Goal: Find specific page/section: Find specific page/section

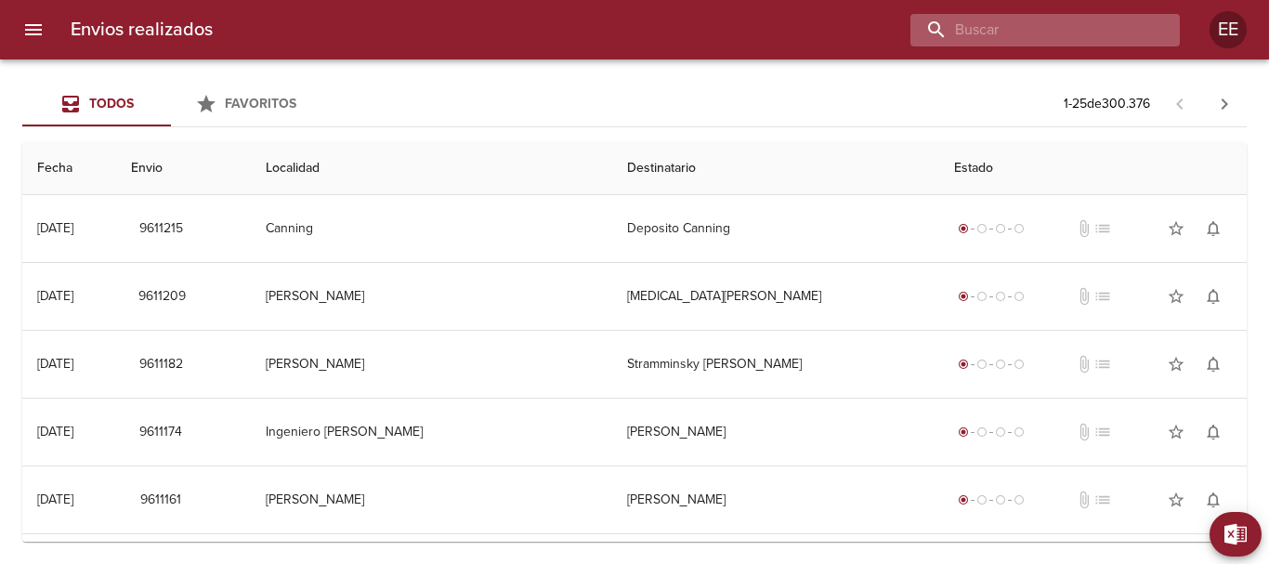
click at [1074, 33] on input "buscar" at bounding box center [1029, 30] width 238 height 33
type input "[PERSON_NAME]"
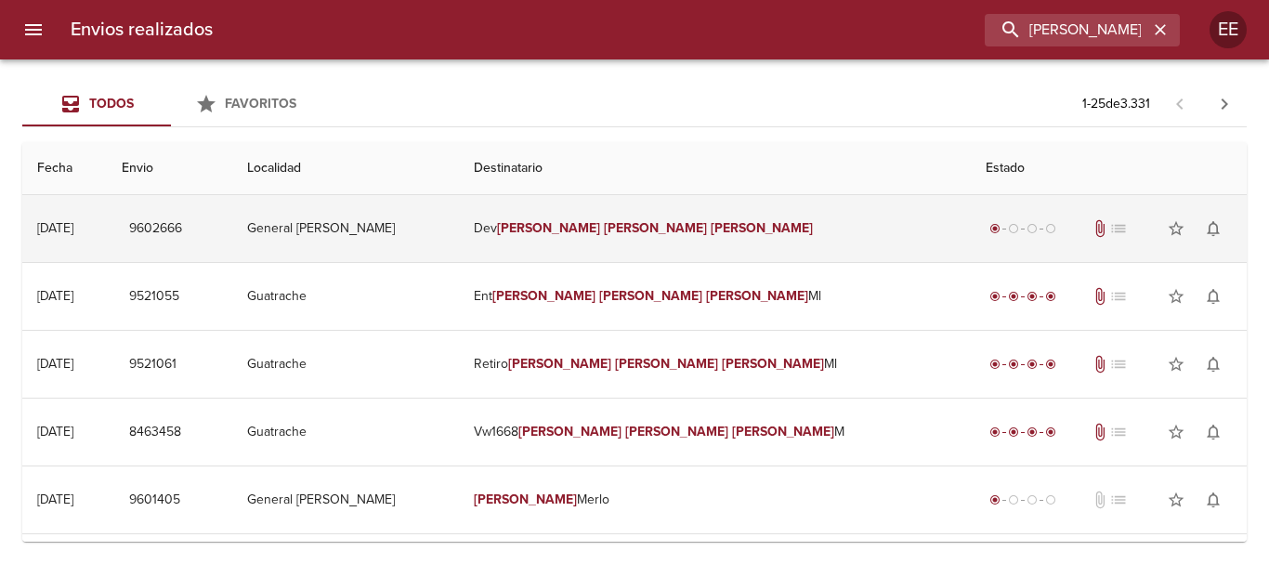
click at [783, 232] on td "Dev [PERSON_NAME]" at bounding box center [715, 228] width 512 height 67
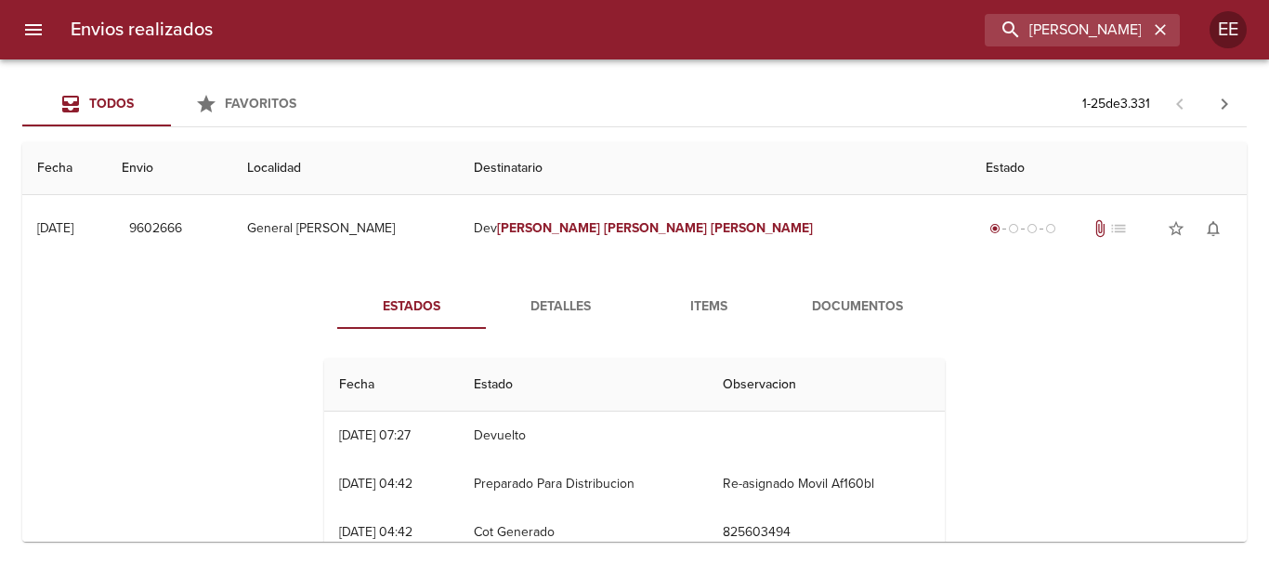
click at [850, 302] on span "Documentos" at bounding box center [857, 306] width 126 height 23
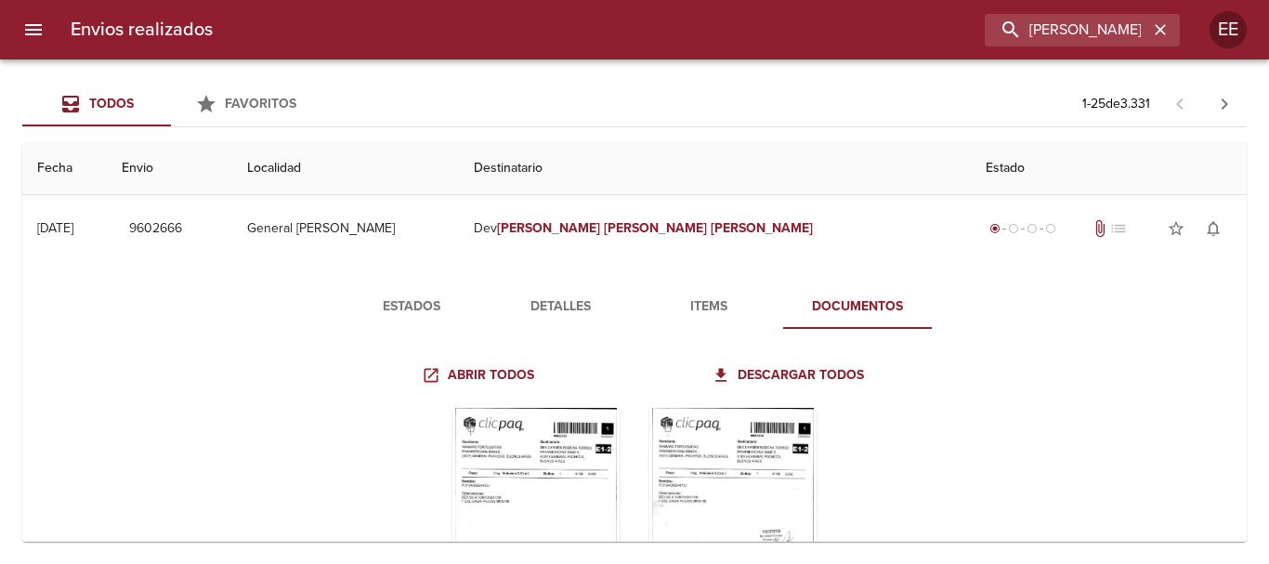
scroll to position [186, 0]
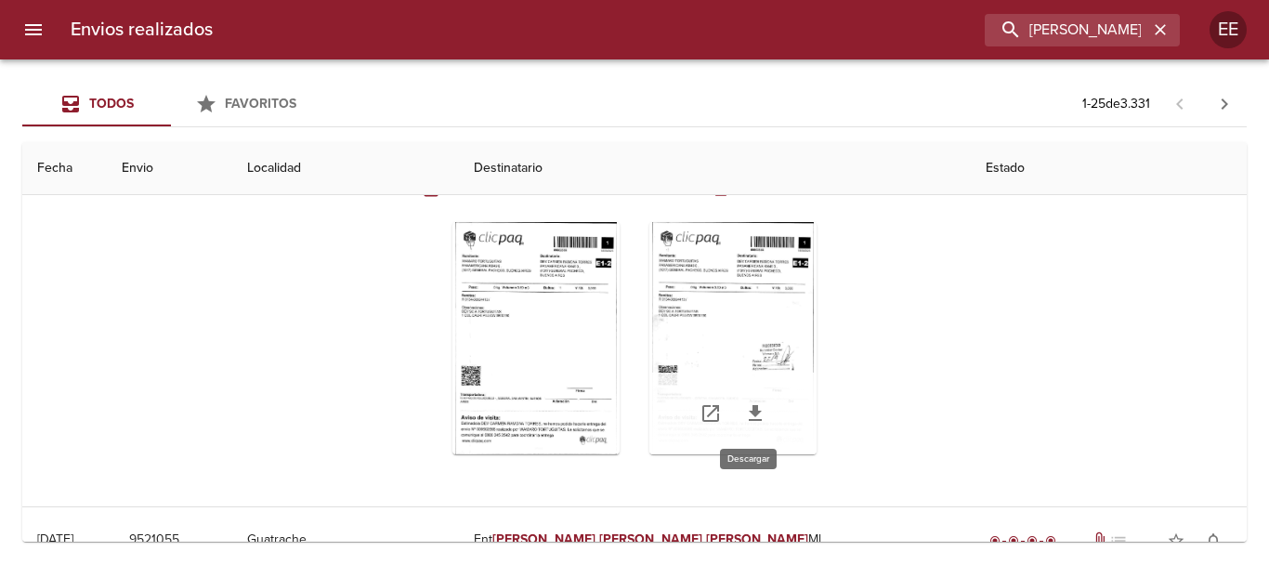
click at [744, 414] on icon "Tabla de envíos del cliente" at bounding box center [755, 413] width 22 height 22
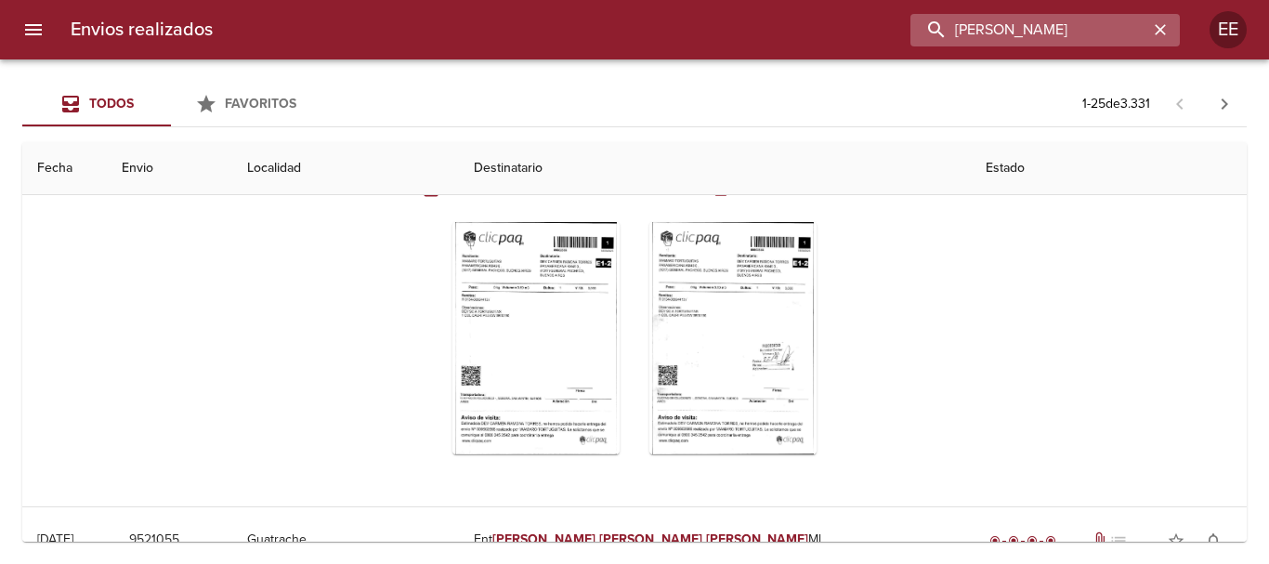
click at [1031, 20] on input "[PERSON_NAME]" at bounding box center [1029, 30] width 238 height 33
drag, startPoint x: 1177, startPoint y: 25, endPoint x: 1163, endPoint y: 23, distance: 14.1
click at [1171, 23] on div "[PERSON_NAME]" at bounding box center [1081, 30] width 195 height 33
click at [1163, 23] on icon "button" at bounding box center [1160, 29] width 19 height 19
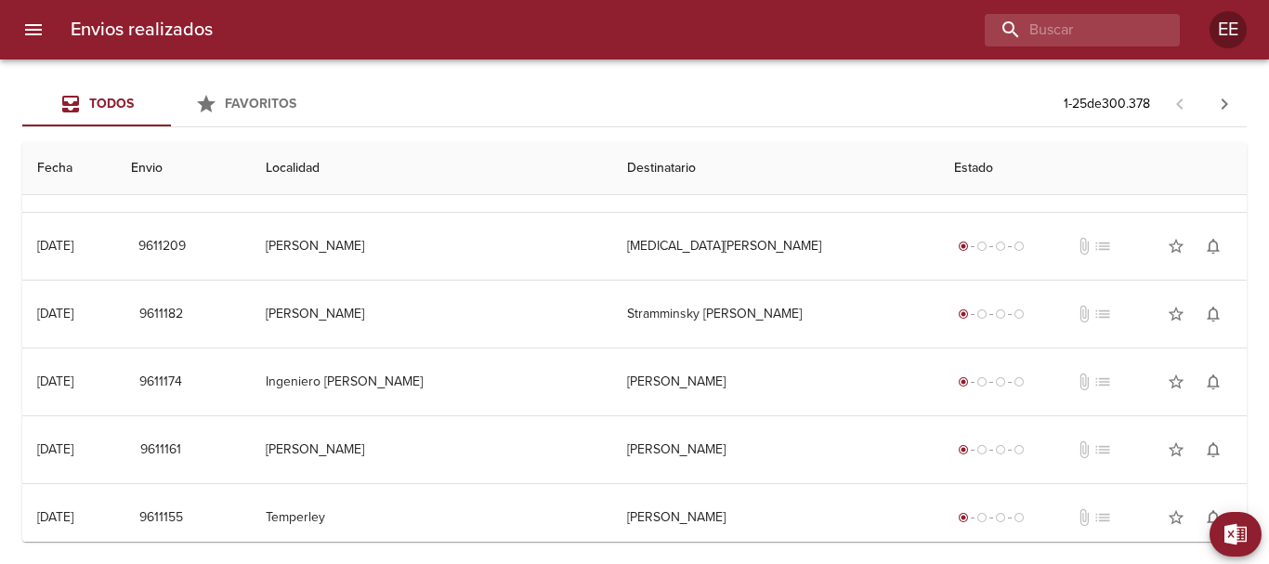
scroll to position [0, 0]
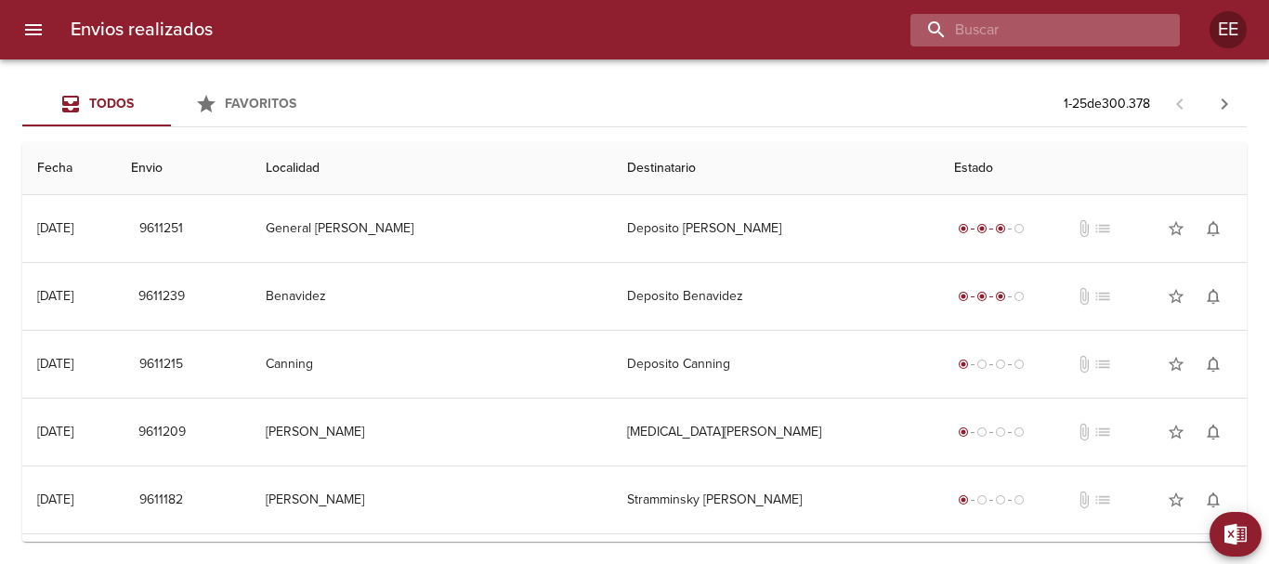
click at [1031, 27] on input "buscar" at bounding box center [1029, 30] width 238 height 33
type input "[PERSON_NAME] [PERSON_NAME] CAROLINA"
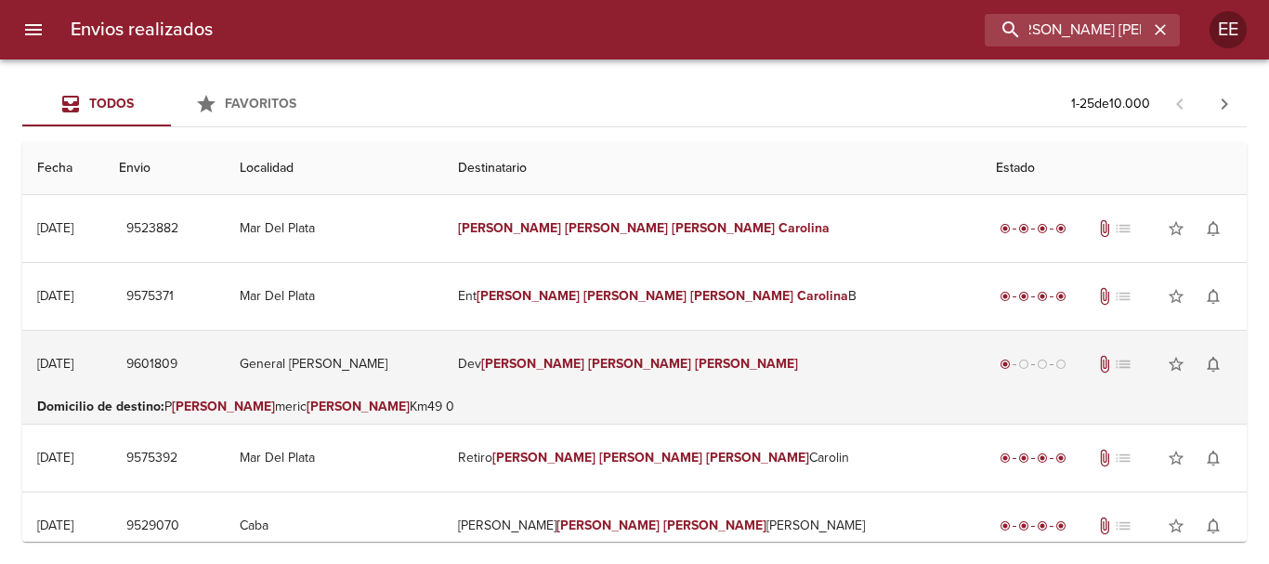
click at [696, 368] on td "Dev [PERSON_NAME] [PERSON_NAME]" at bounding box center [711, 364] width 537 height 67
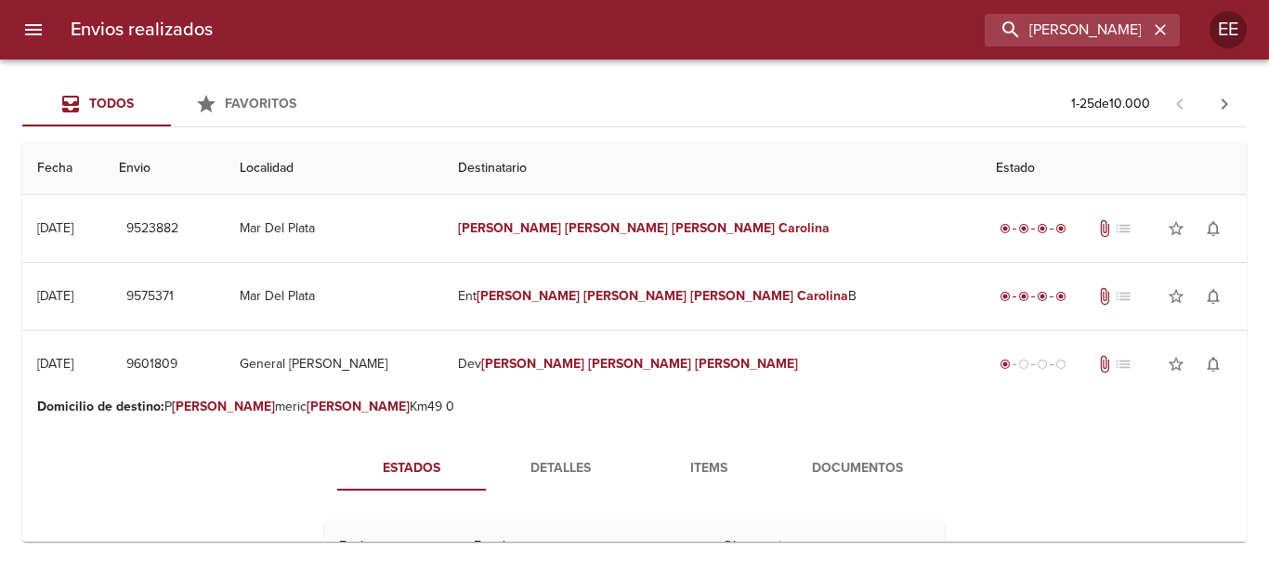
click at [870, 462] on span "Documentos" at bounding box center [857, 468] width 126 height 23
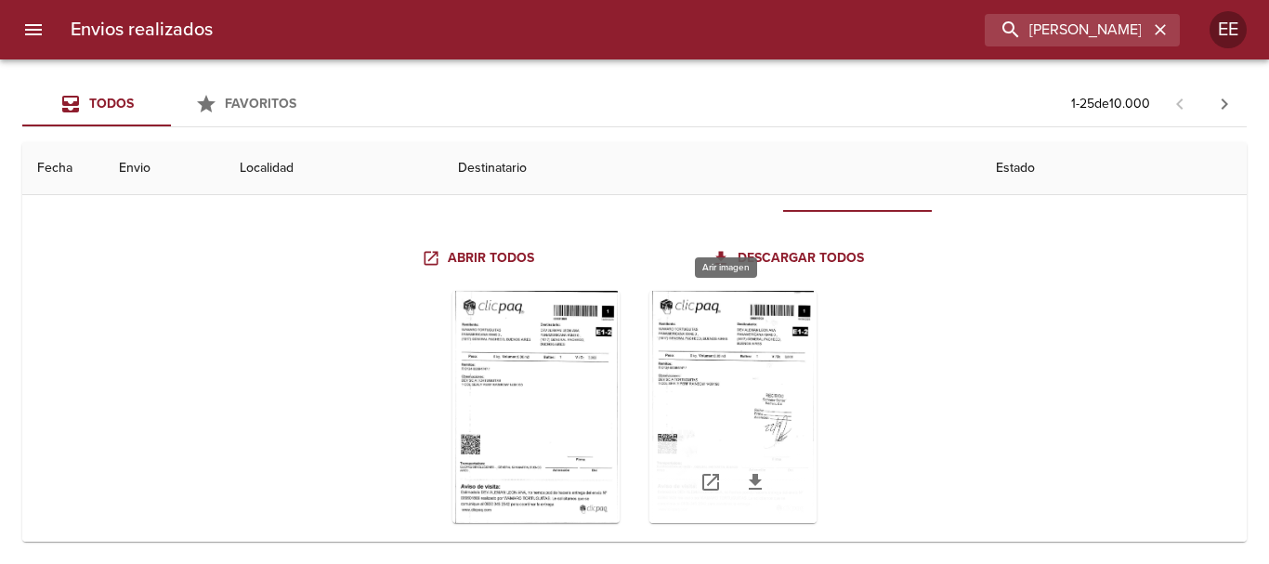
scroll to position [371, 0]
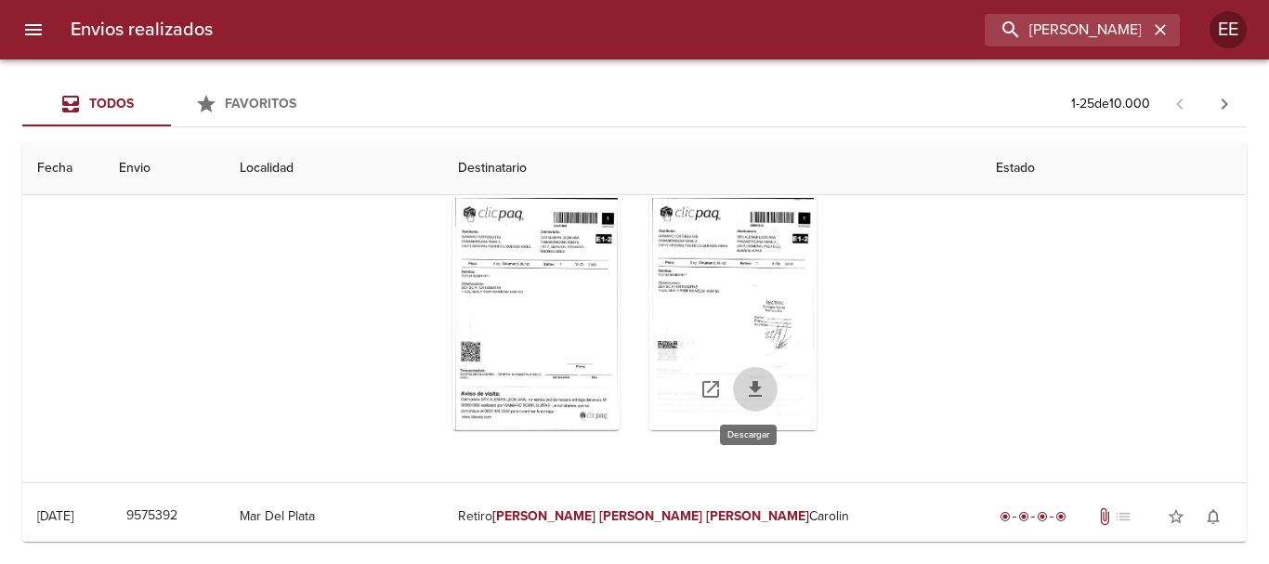
click at [750, 386] on icon "Tabla de envíos del cliente" at bounding box center [755, 389] width 13 height 16
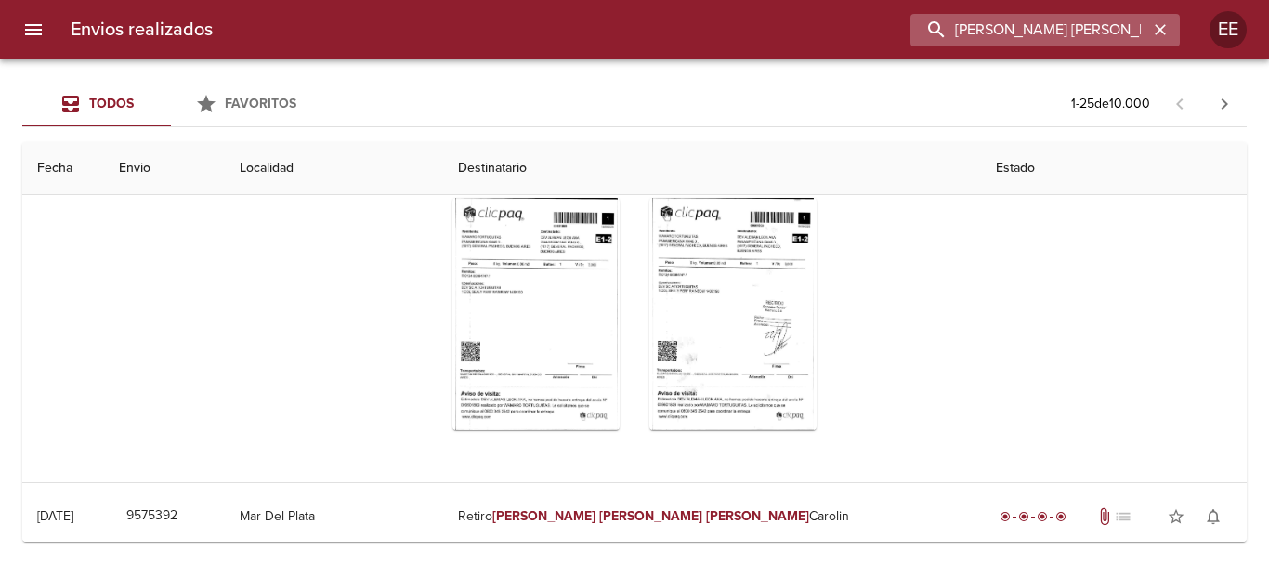
click at [1102, 19] on input "[PERSON_NAME] [PERSON_NAME] CAROLINA" at bounding box center [1029, 30] width 238 height 33
click at [1162, 30] on icon "button" at bounding box center [1160, 29] width 19 height 19
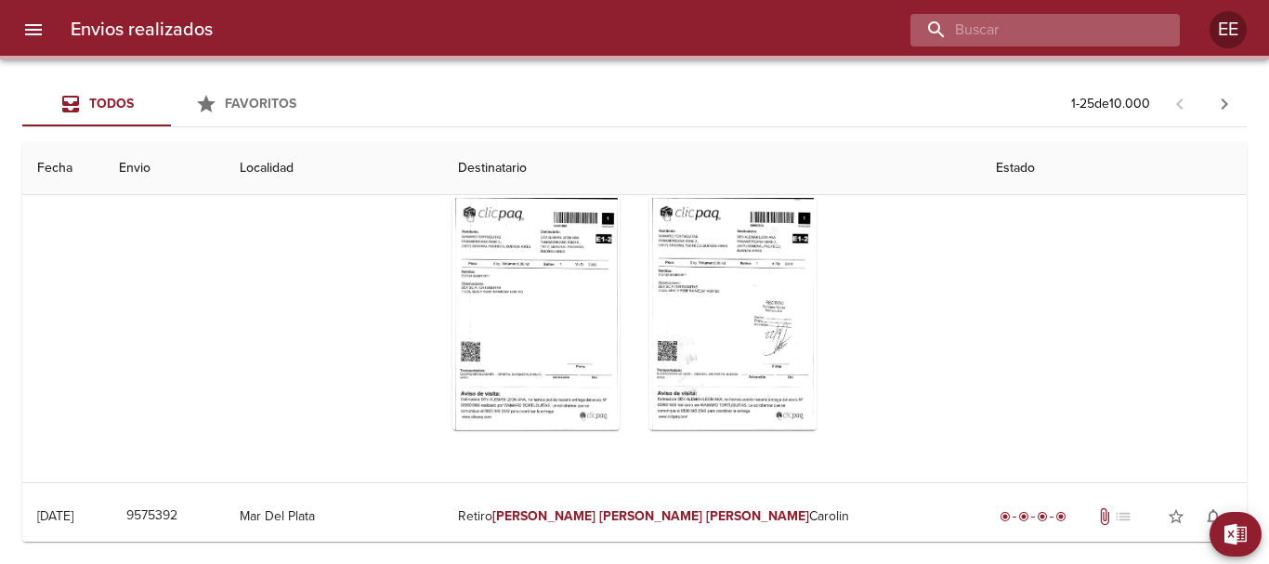
click at [1030, 24] on input "buscar" at bounding box center [1029, 30] width 238 height 33
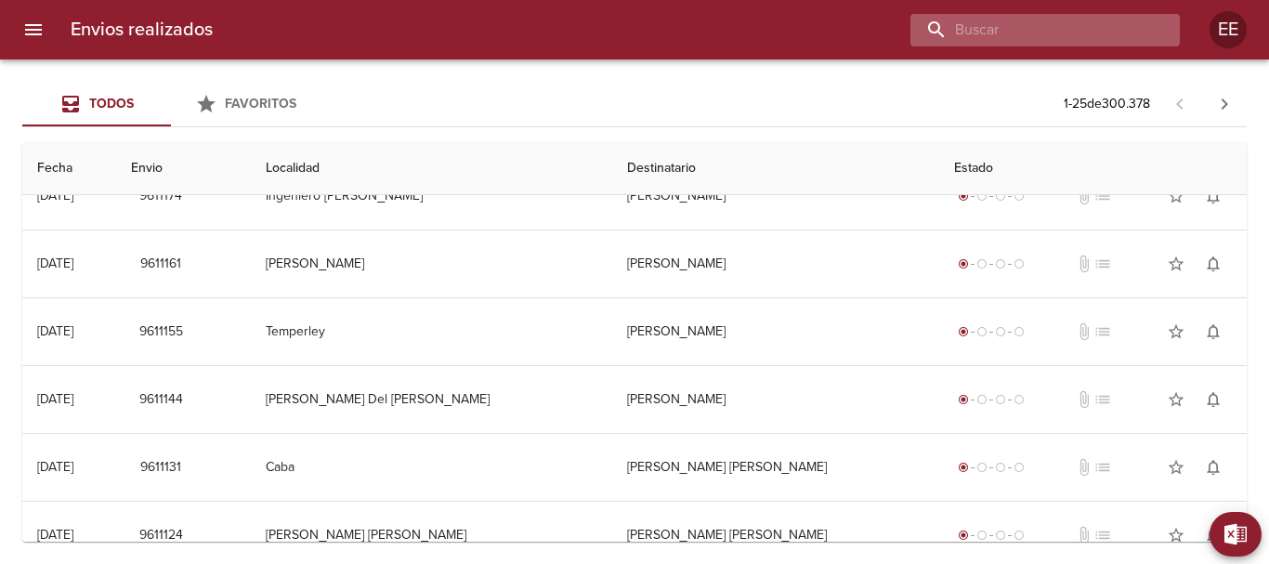
scroll to position [0, 0]
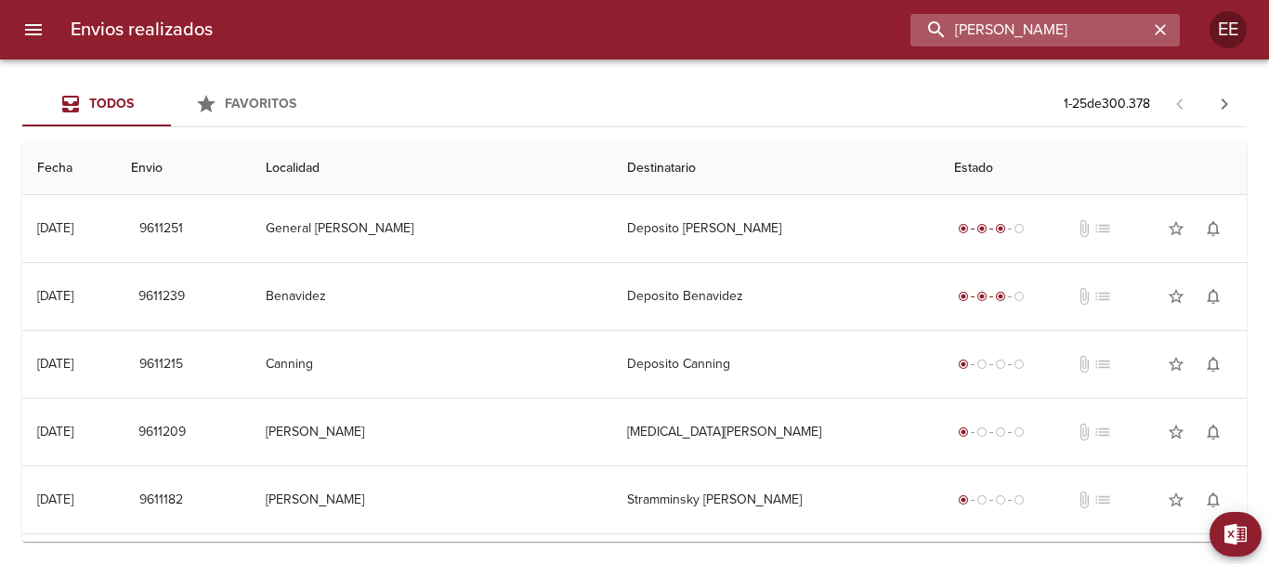
type input "[PERSON_NAME]"
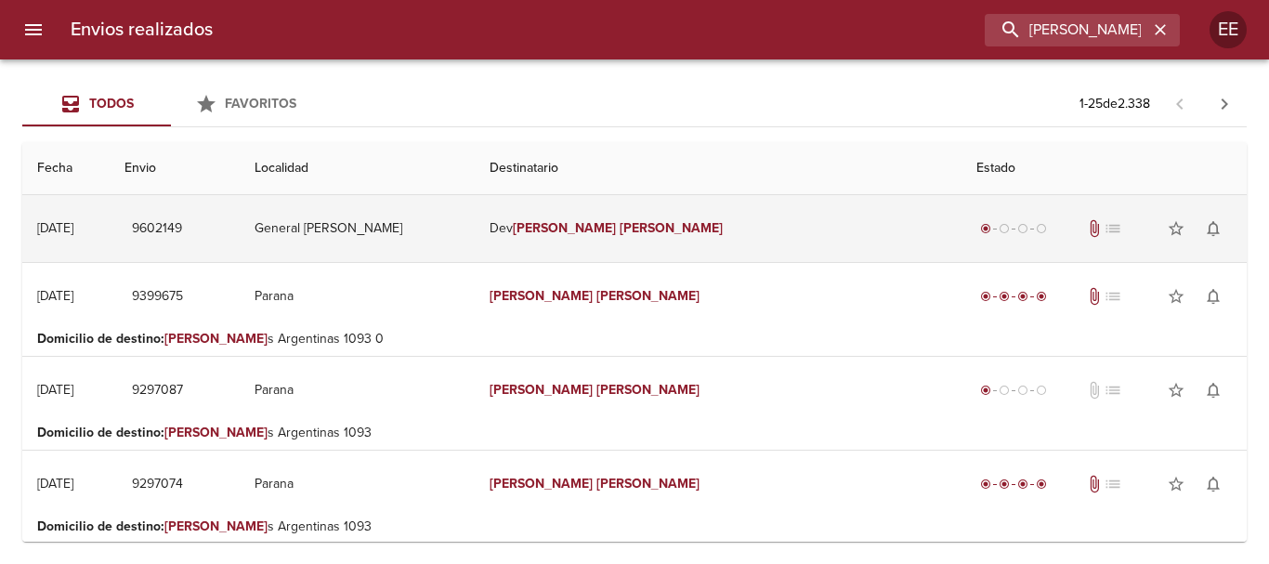
click at [762, 243] on td "Dev [PERSON_NAME]" at bounding box center [718, 228] width 487 height 67
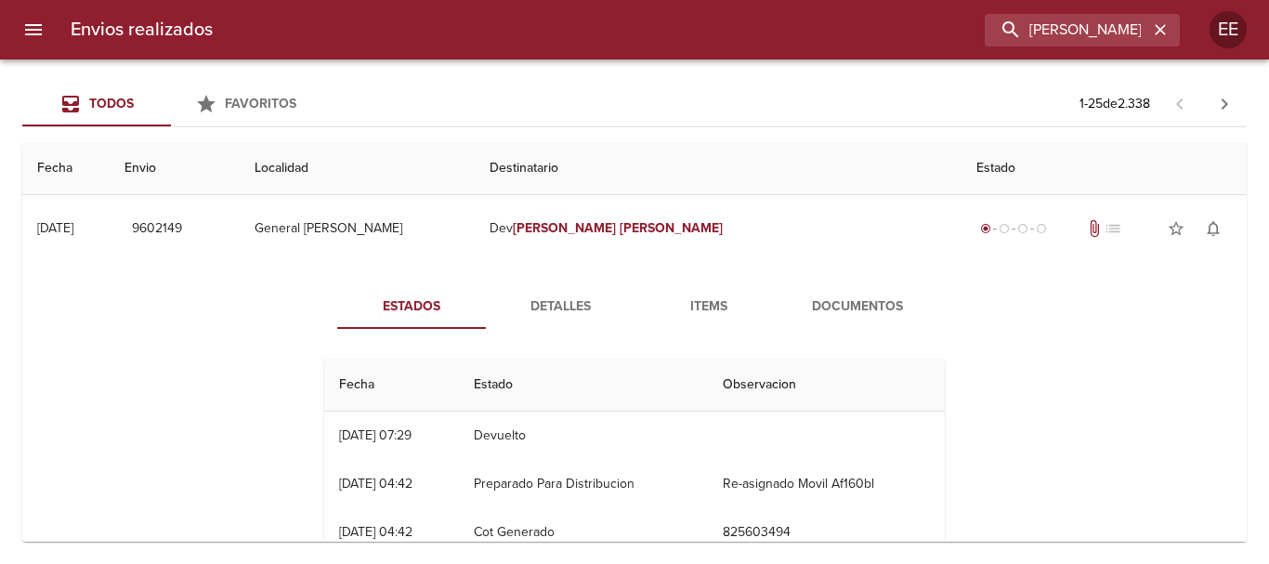
drag, startPoint x: 850, startPoint y: 305, endPoint x: 862, endPoint y: 323, distance: 22.2
click at [850, 306] on span "Documentos" at bounding box center [857, 306] width 126 height 23
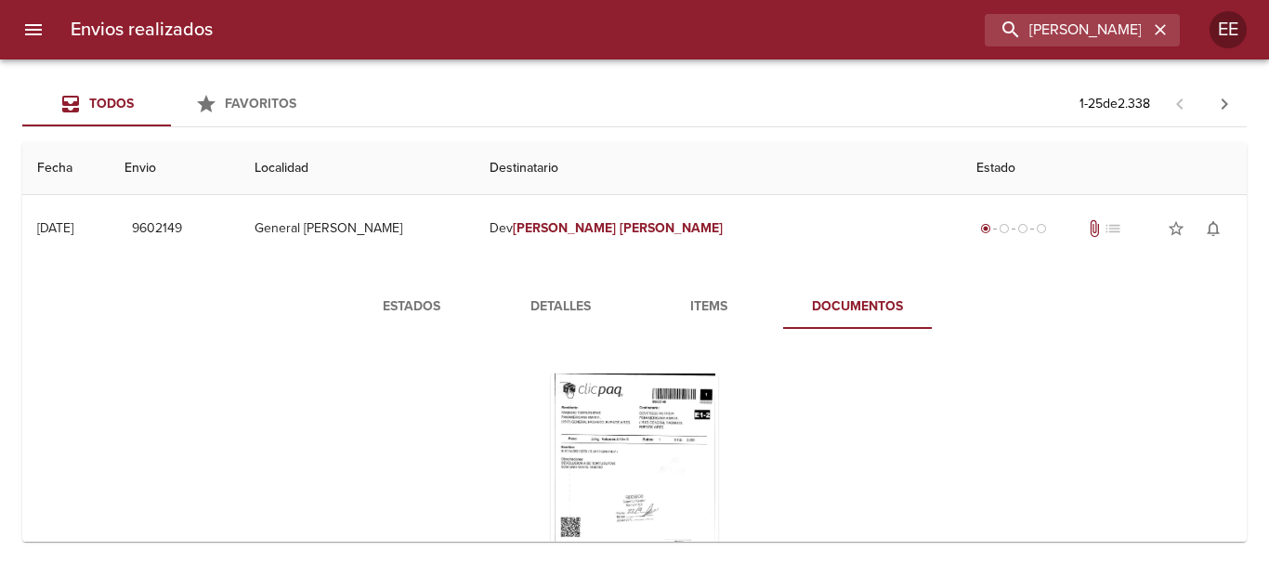
scroll to position [186, 0]
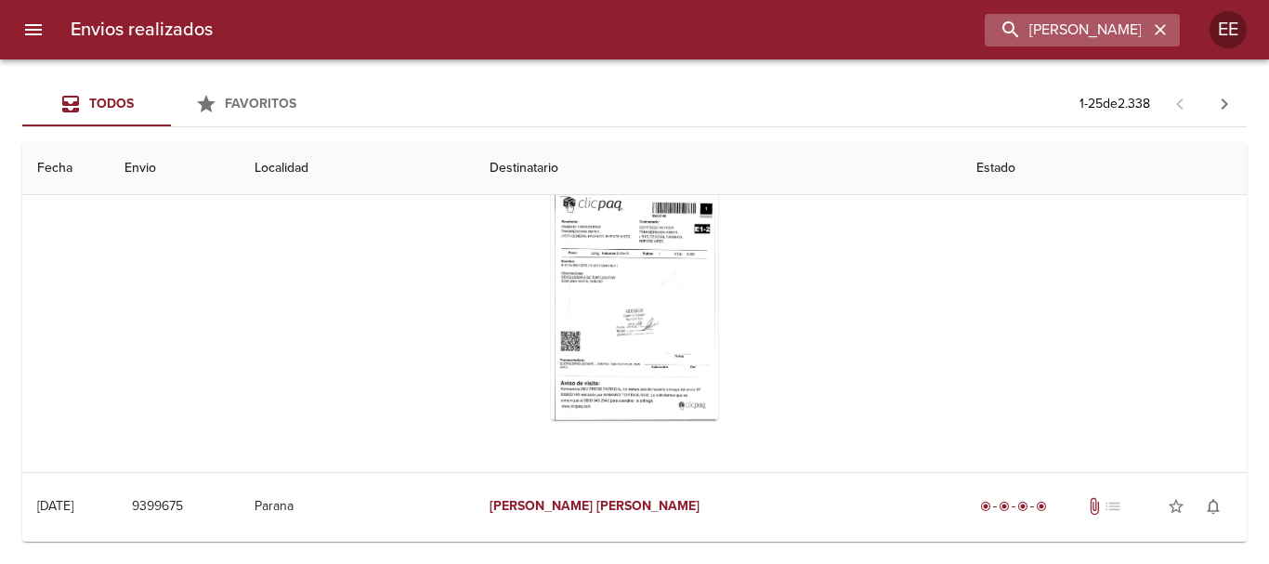
click at [1170, 39] on div "[PERSON_NAME]" at bounding box center [1081, 30] width 195 height 33
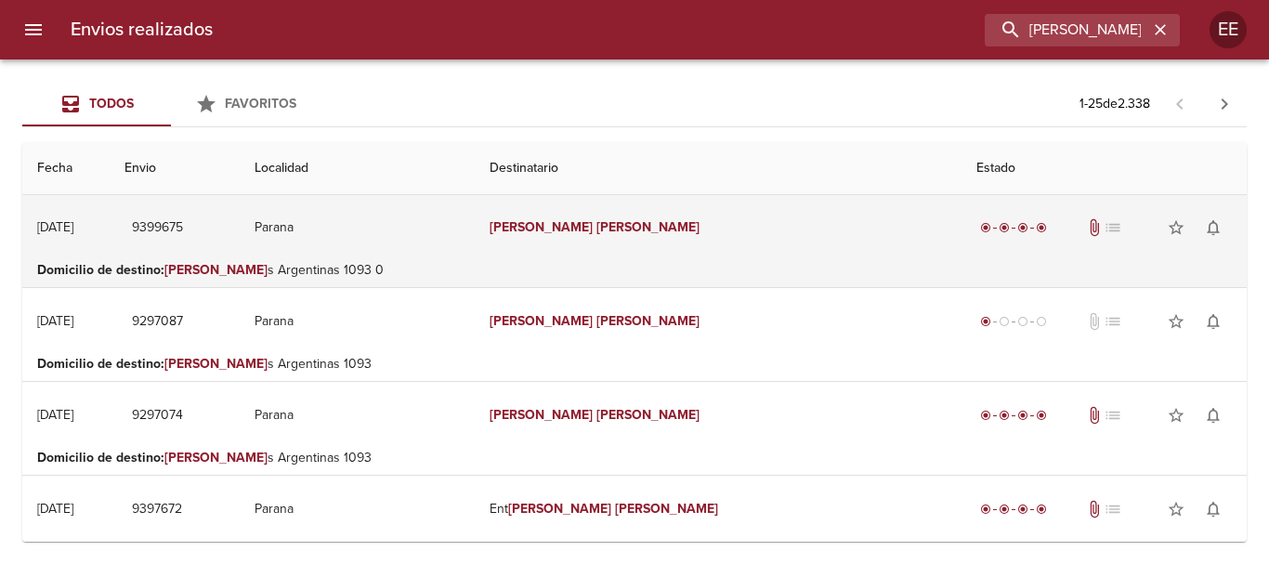
click at [689, 233] on td "[PERSON_NAME]" at bounding box center [718, 227] width 487 height 67
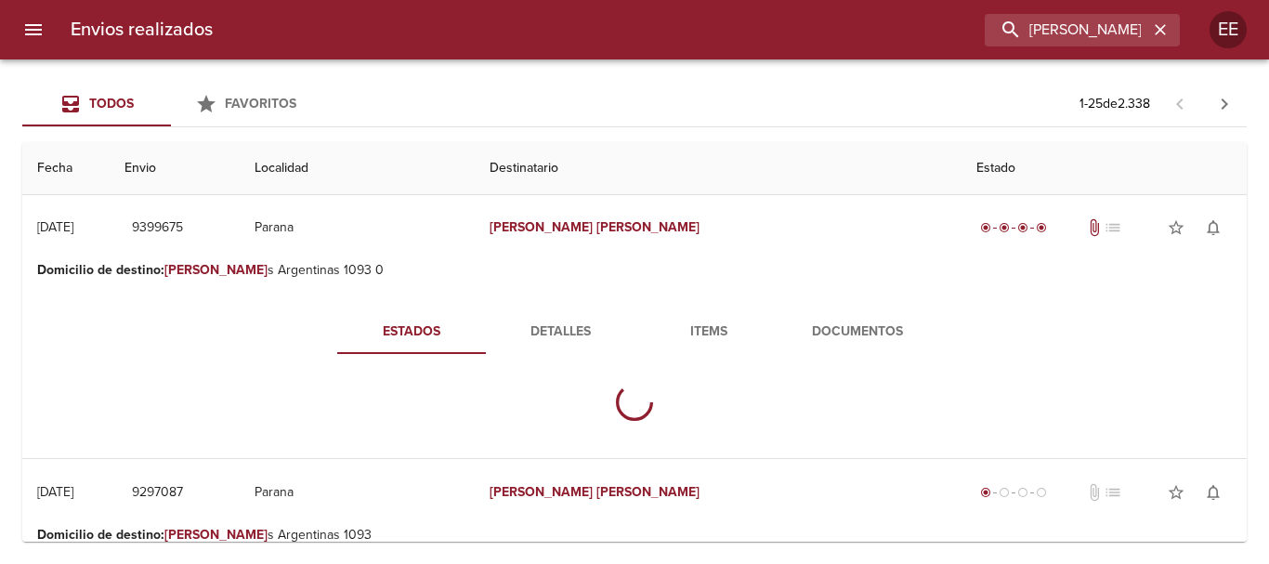
click at [868, 313] on button "Documentos" at bounding box center [857, 331] width 149 height 45
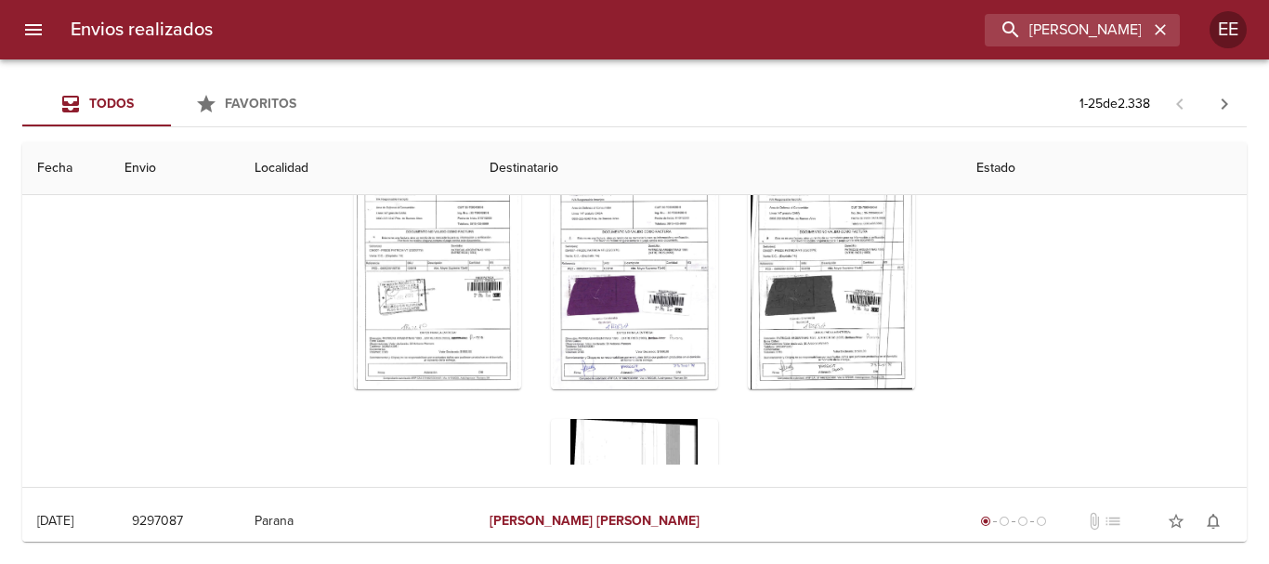
scroll to position [93, 0]
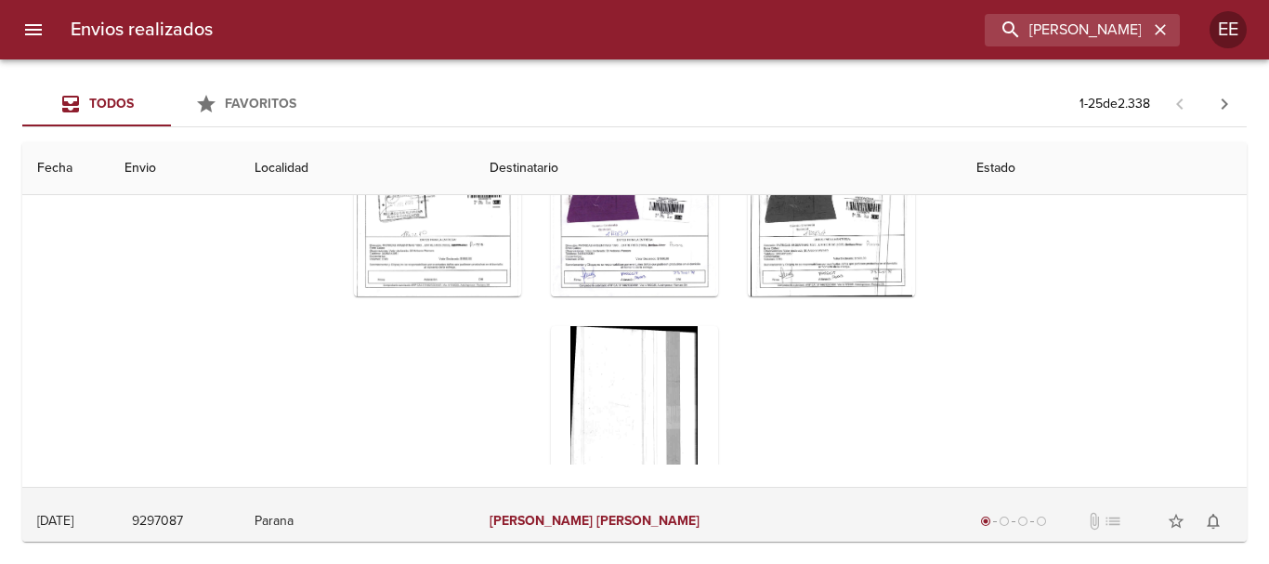
click at [641, 514] on em "[PERSON_NAME]" at bounding box center [647, 521] width 103 height 16
drag, startPoint x: 642, startPoint y: 515, endPoint x: 766, endPoint y: 513, distance: 124.5
click at [642, 514] on em "[PERSON_NAME]" at bounding box center [647, 521] width 103 height 16
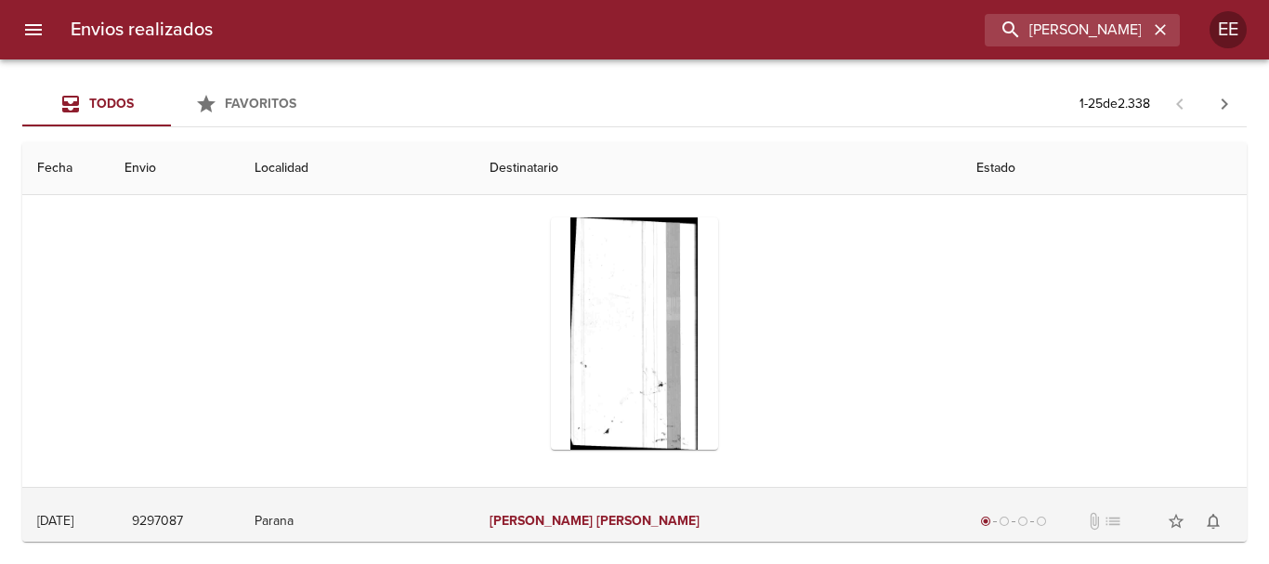
scroll to position [1019, 0]
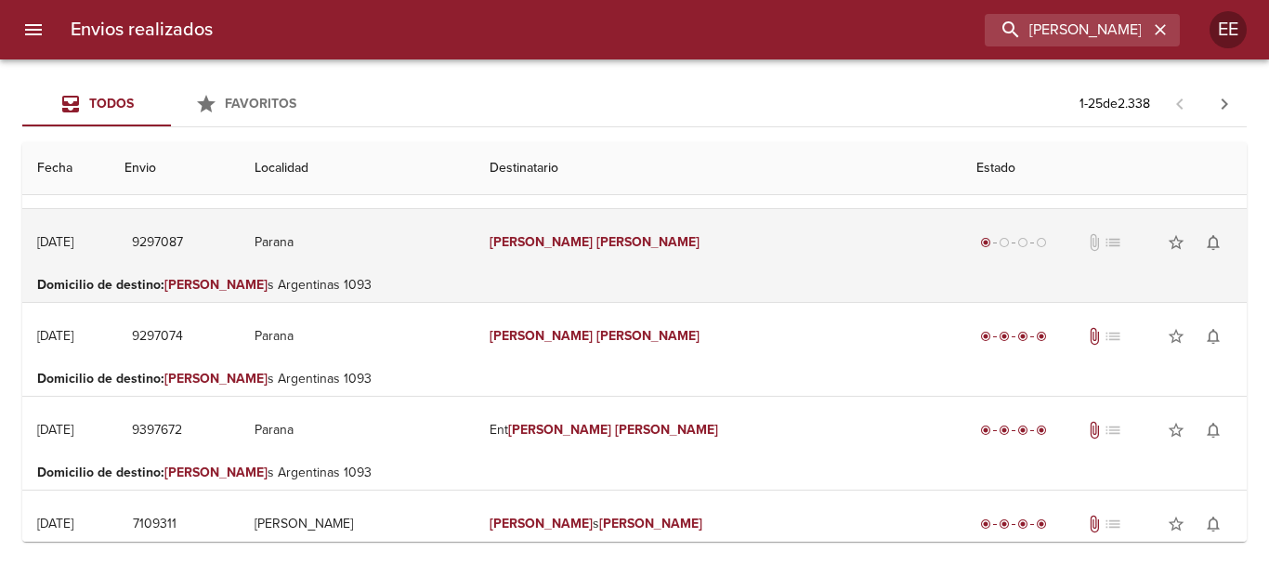
click at [643, 231] on td "[PERSON_NAME]" at bounding box center [718, 242] width 487 height 67
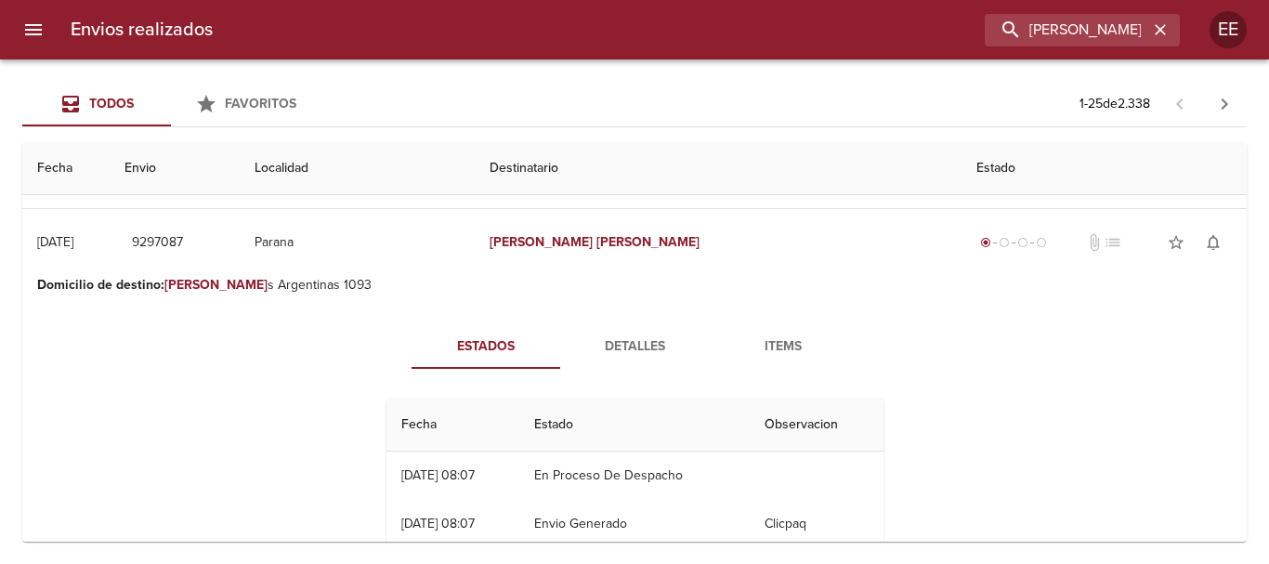
scroll to position [1112, 0]
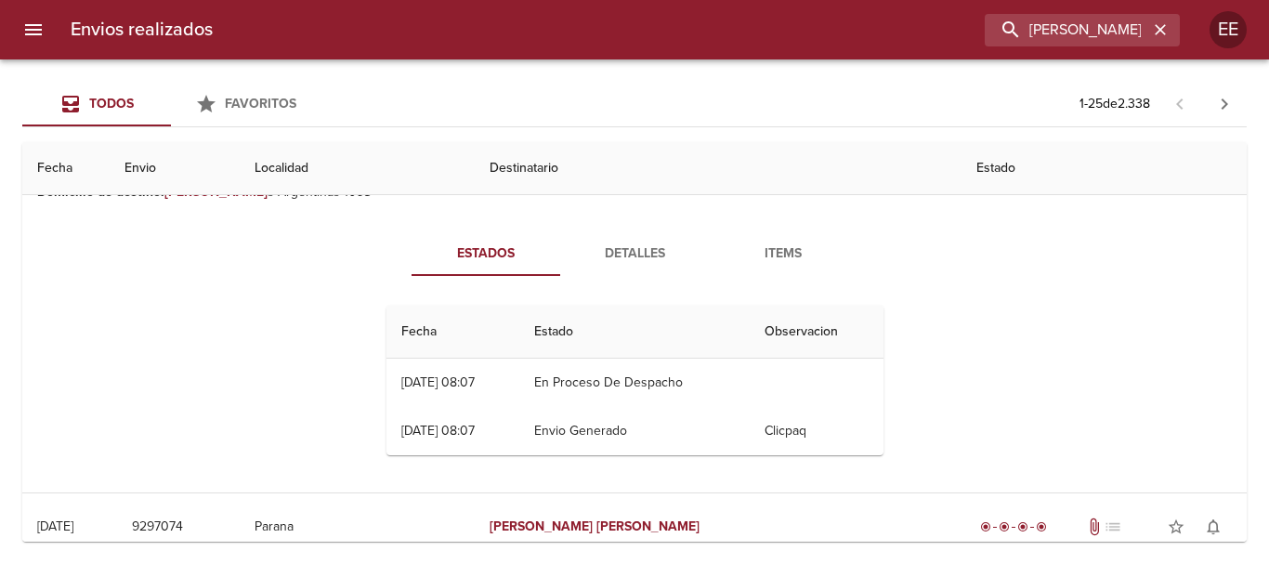
click at [796, 241] on button "Items" at bounding box center [783, 253] width 149 height 45
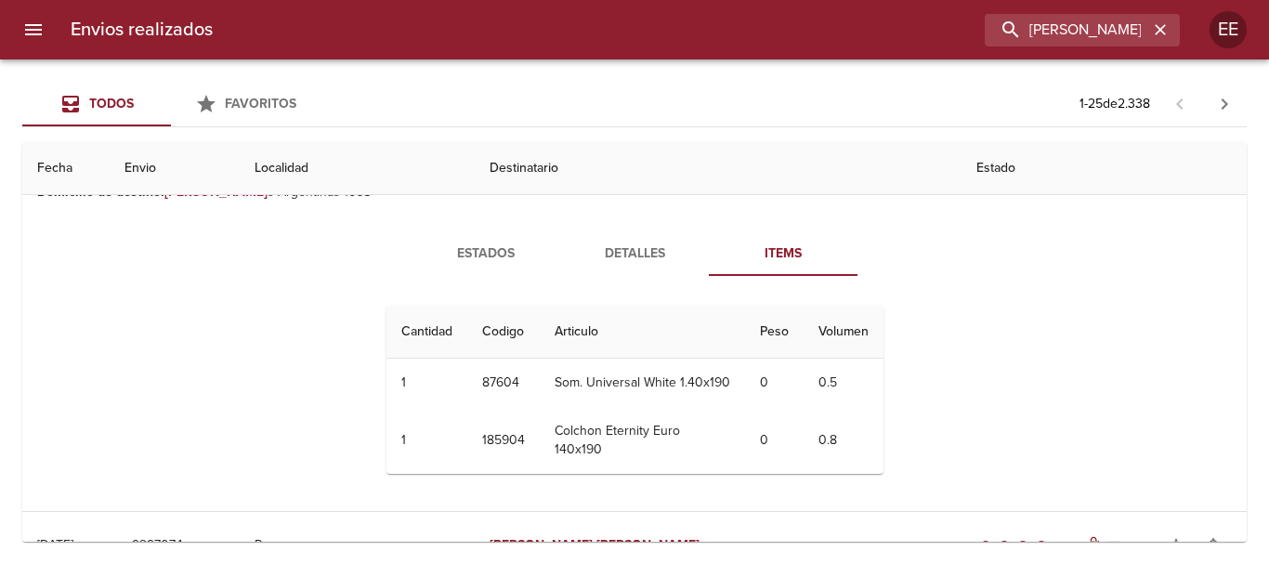
scroll to position [1390, 0]
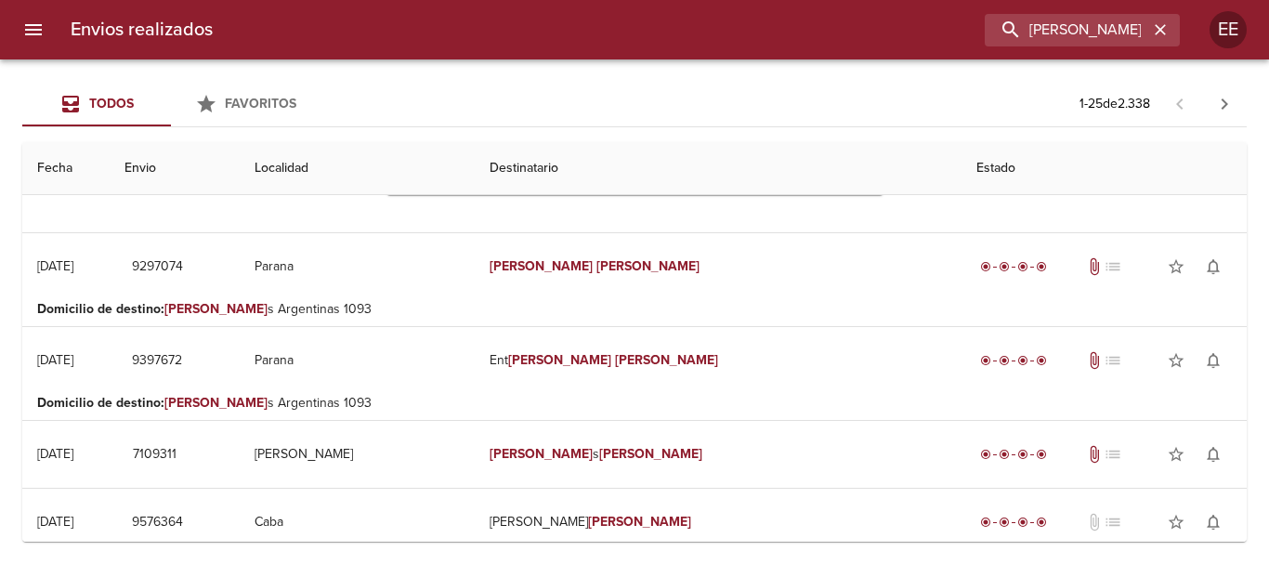
click at [652, 256] on td "[PERSON_NAME]" at bounding box center [718, 266] width 487 height 67
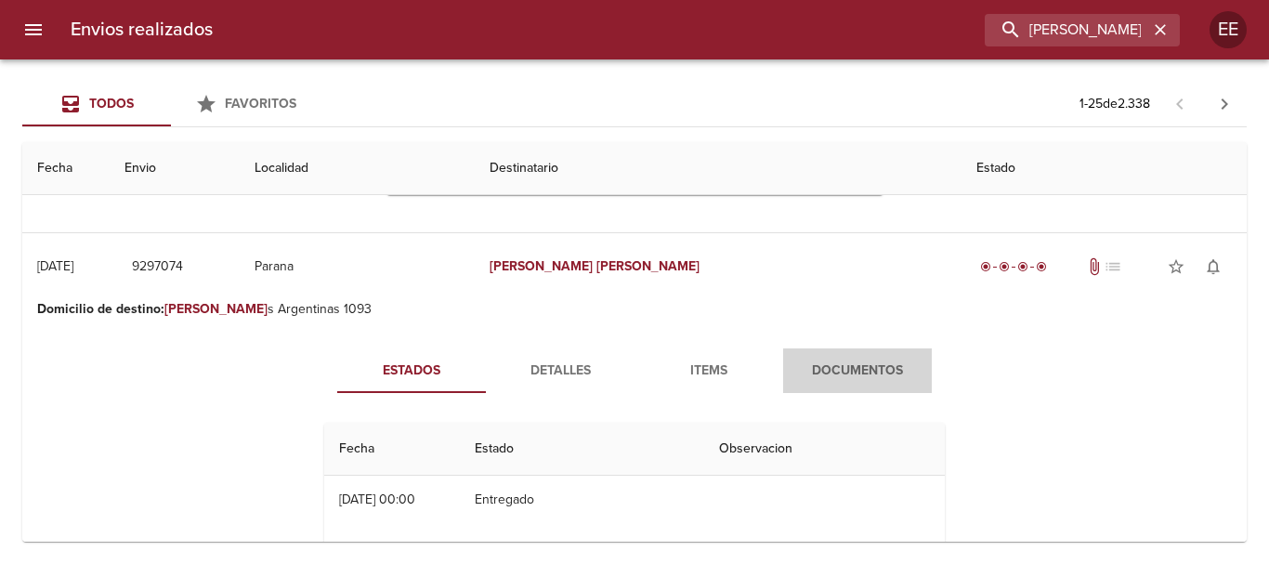
click at [841, 359] on span "Documentos" at bounding box center [857, 370] width 126 height 23
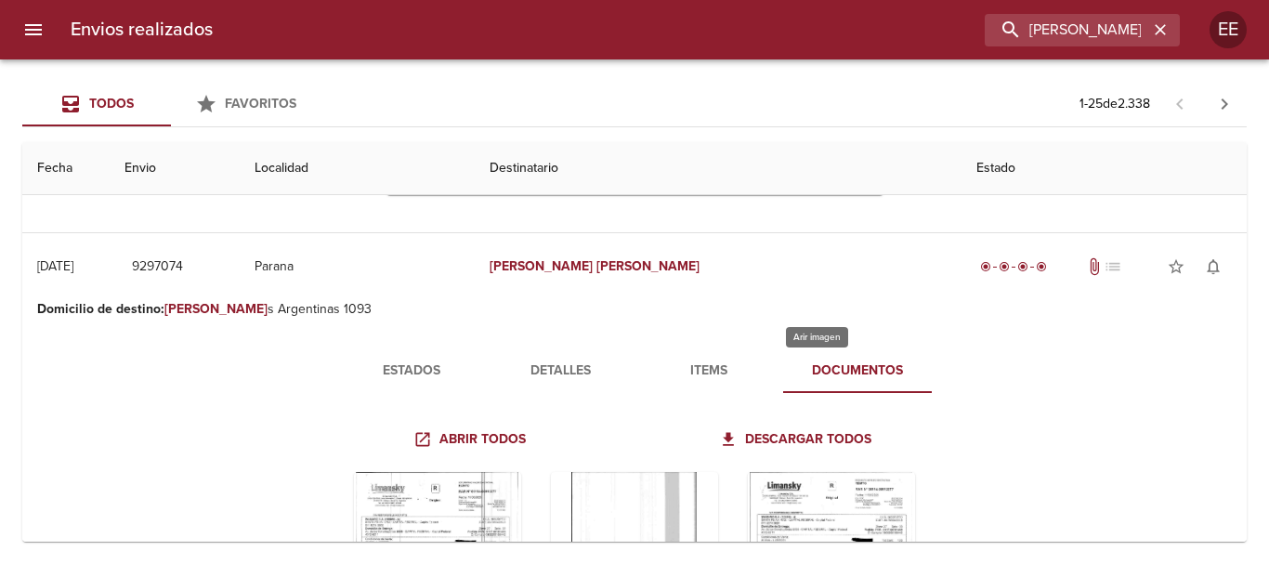
scroll to position [93, 0]
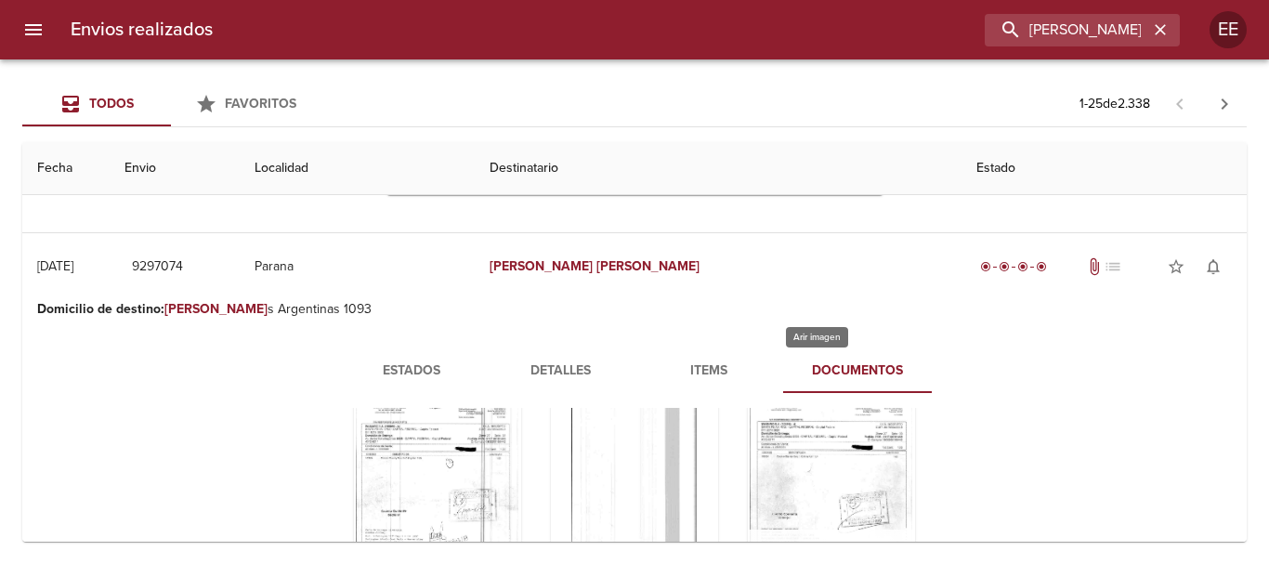
click at [828, 442] on div "Tabla de envíos del cliente" at bounding box center [831, 495] width 167 height 232
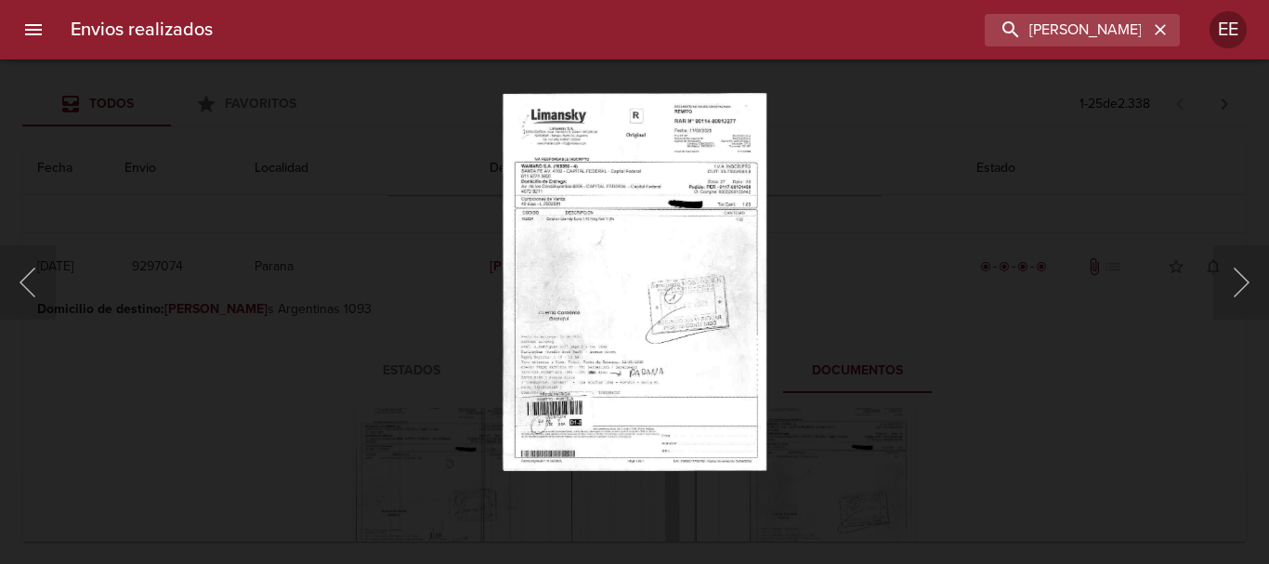
click at [627, 275] on img "Lightbox" at bounding box center [634, 282] width 264 height 378
click at [643, 268] on img "Lightbox" at bounding box center [634, 282] width 264 height 378
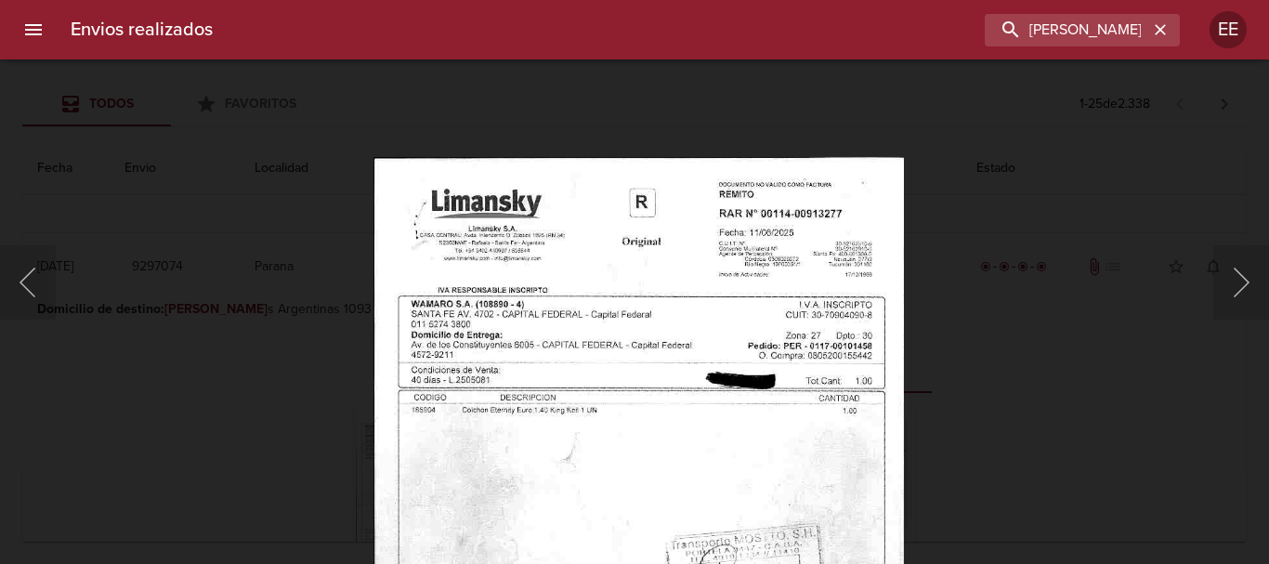
click at [744, 397] on img "Lightbox" at bounding box center [638, 537] width 530 height 760
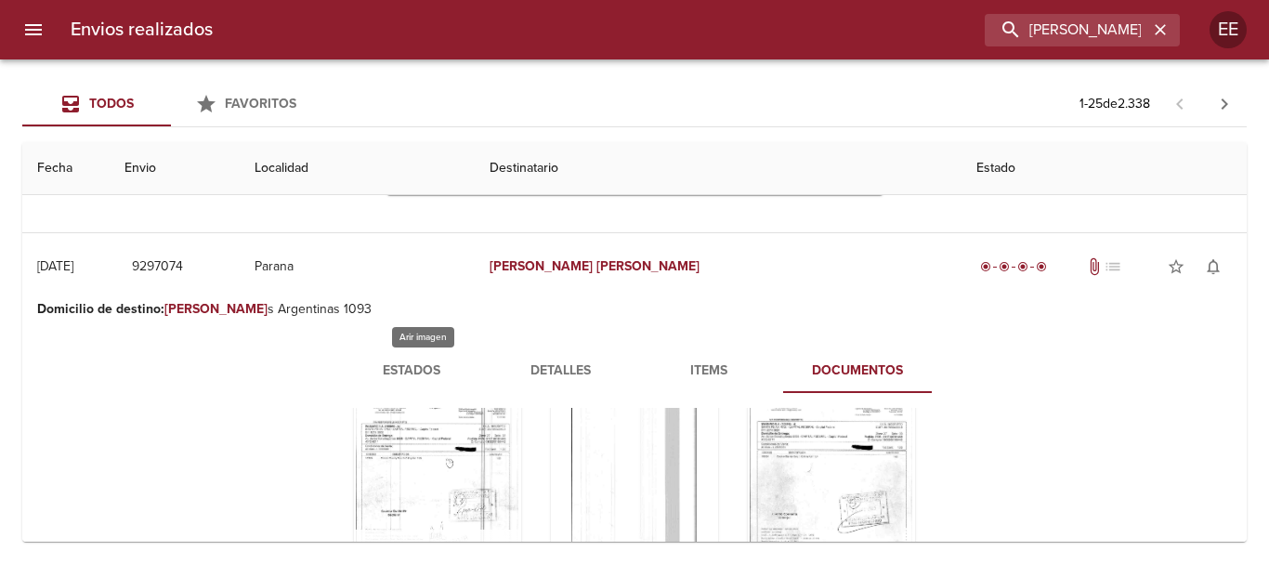
click at [430, 450] on div "Tabla de envíos del cliente" at bounding box center [437, 495] width 167 height 232
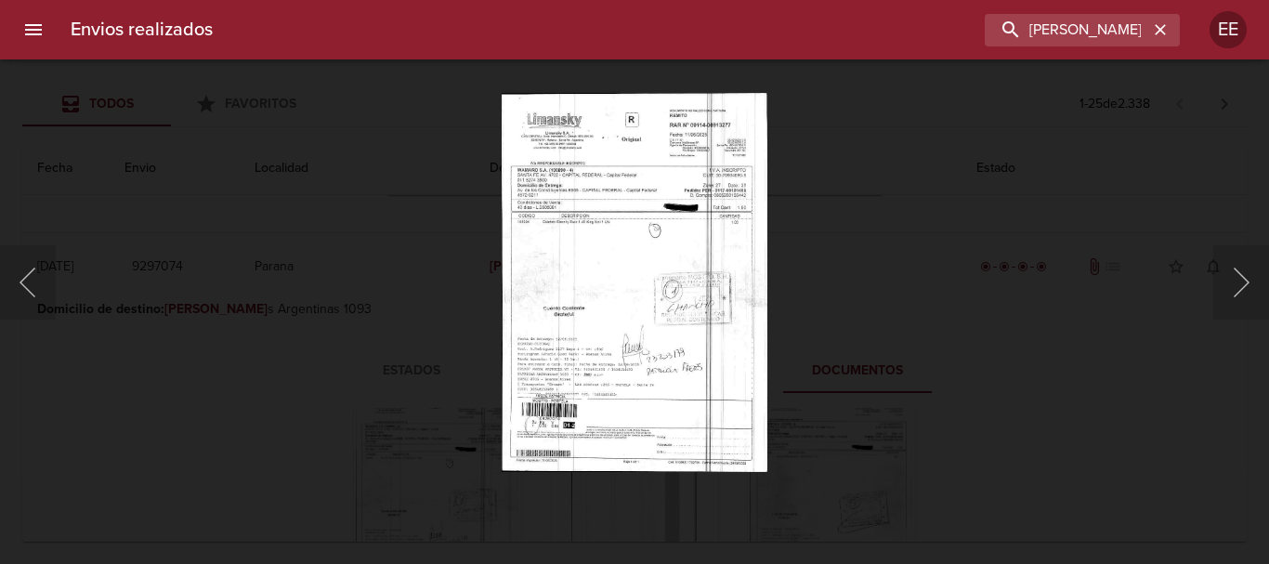
click at [612, 267] on img "Lightbox" at bounding box center [634, 282] width 265 height 378
click at [658, 252] on img "Lightbox" at bounding box center [634, 282] width 265 height 378
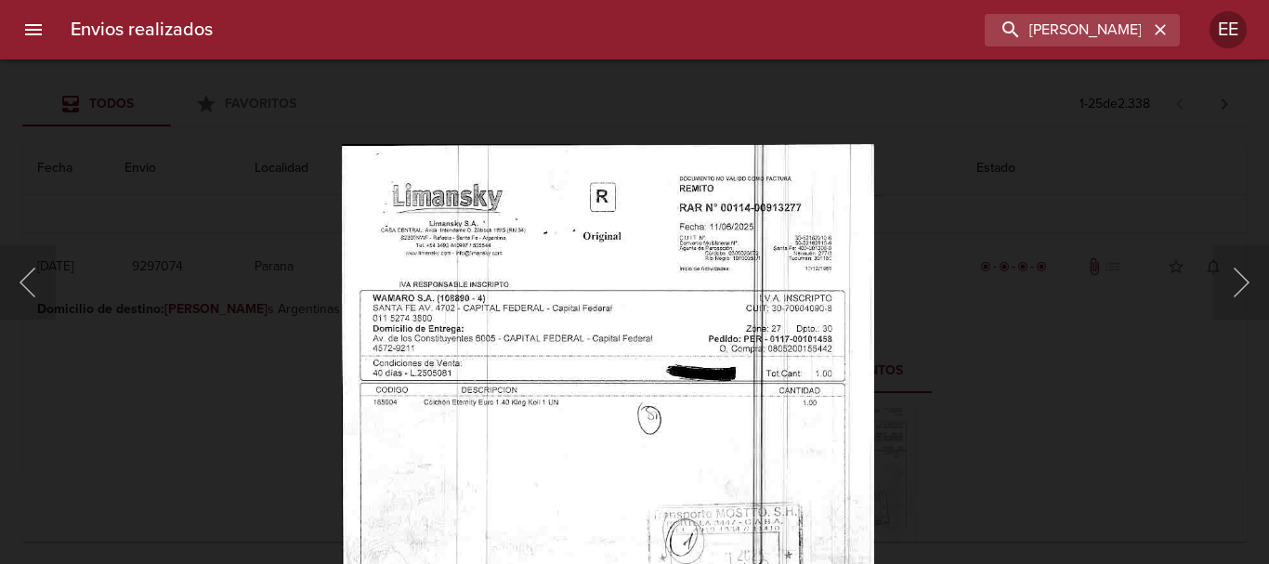
click at [632, 310] on img "Lightbox" at bounding box center [608, 523] width 532 height 760
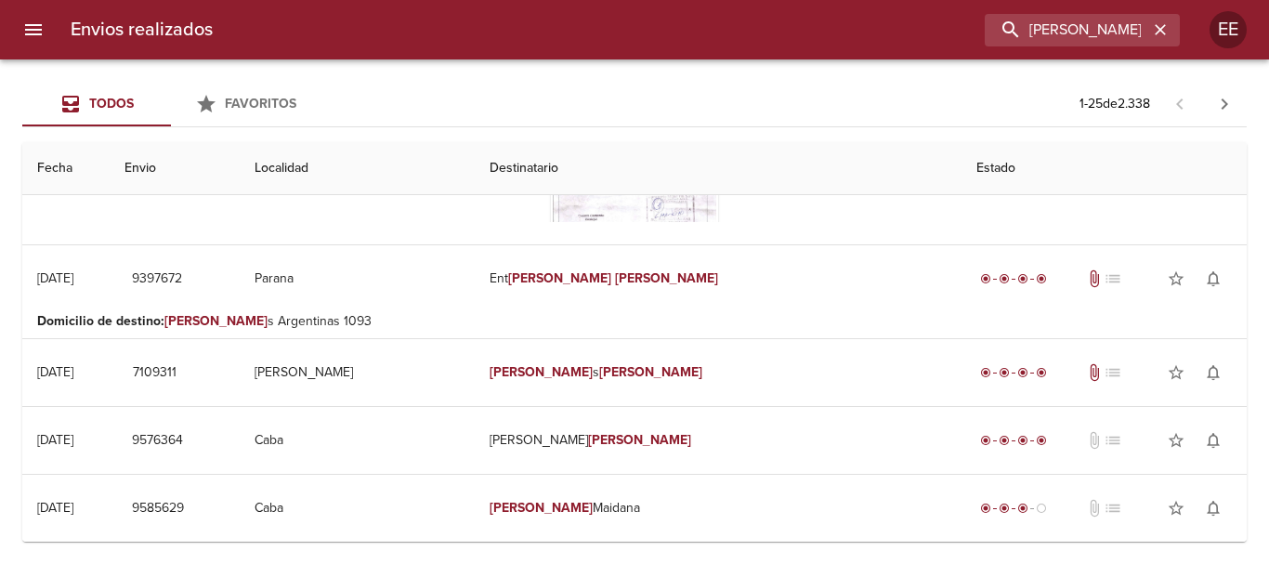
scroll to position [1762, 0]
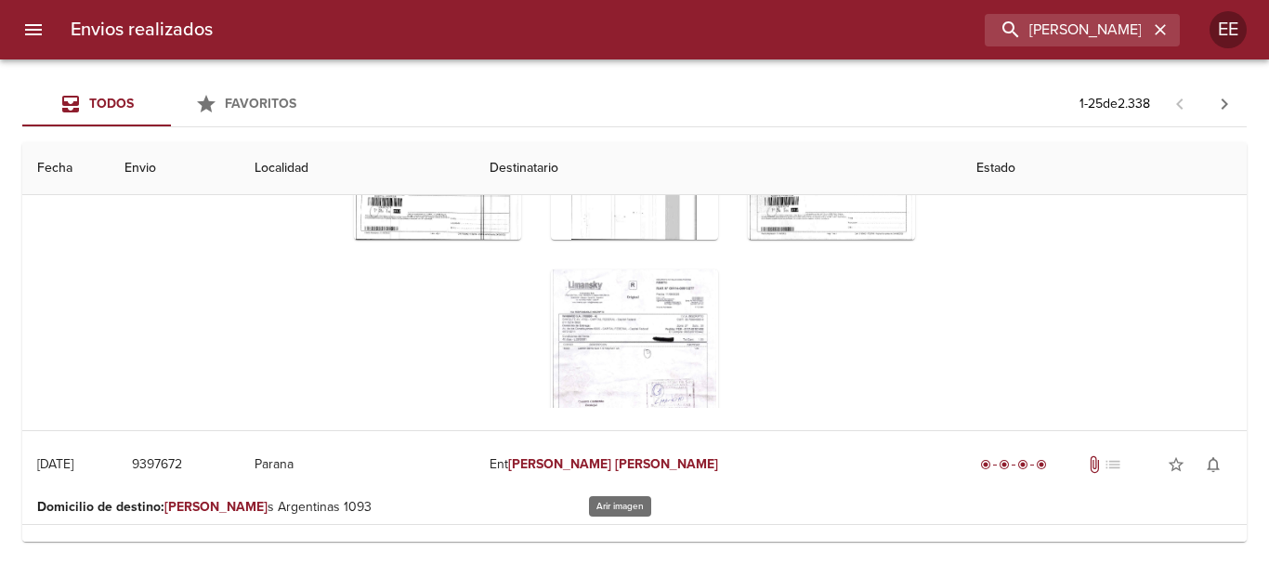
click at [633, 317] on div "Tabla de envíos del cliente" at bounding box center [634, 385] width 167 height 232
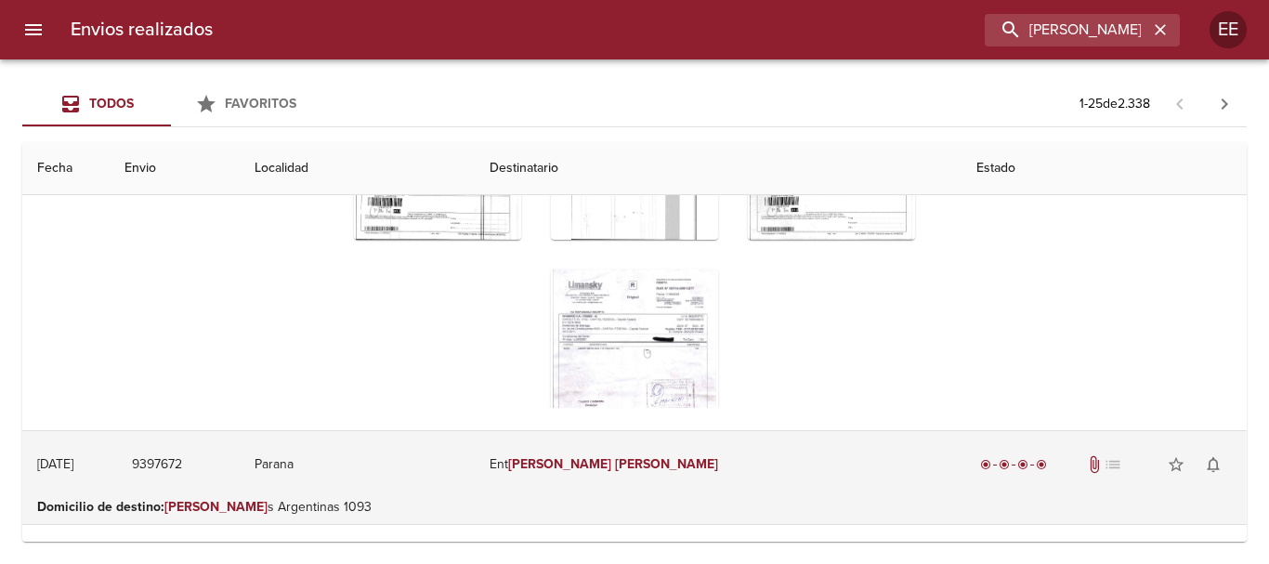
scroll to position [1948, 0]
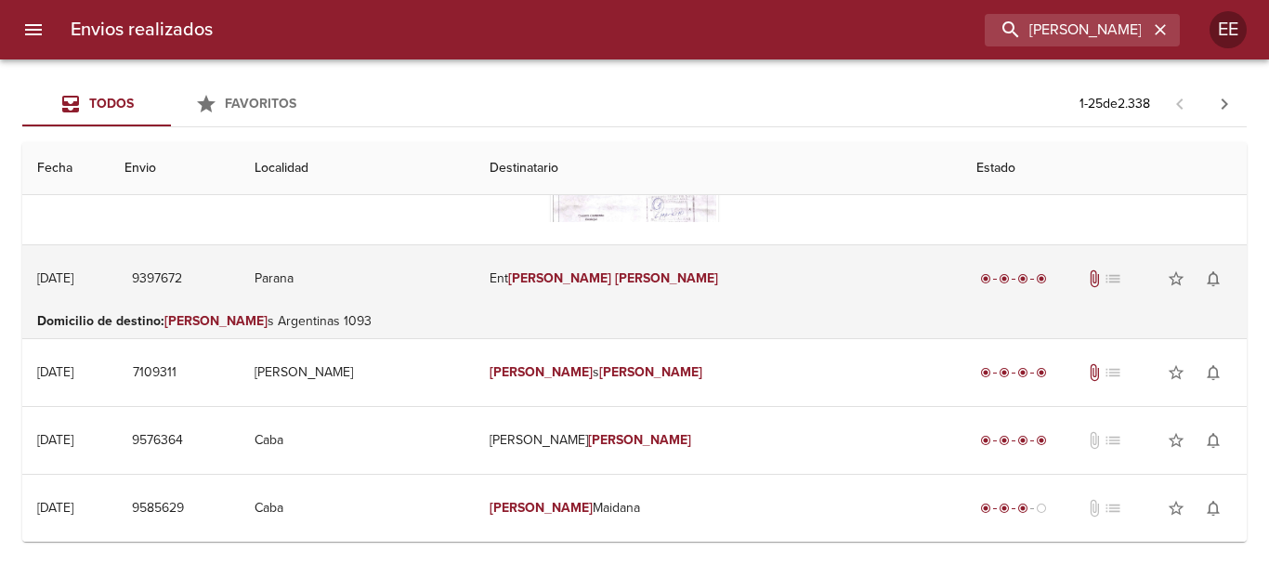
click at [611, 270] on em "[PERSON_NAME]" at bounding box center [559, 278] width 103 height 16
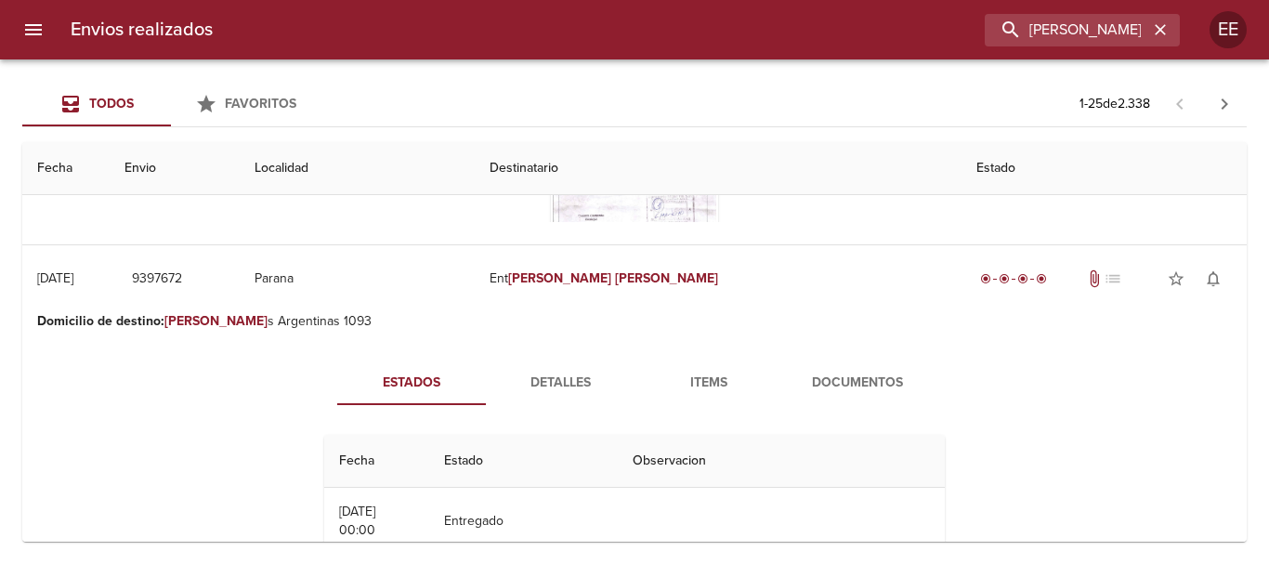
click at [853, 371] on span "Documentos" at bounding box center [857, 382] width 126 height 23
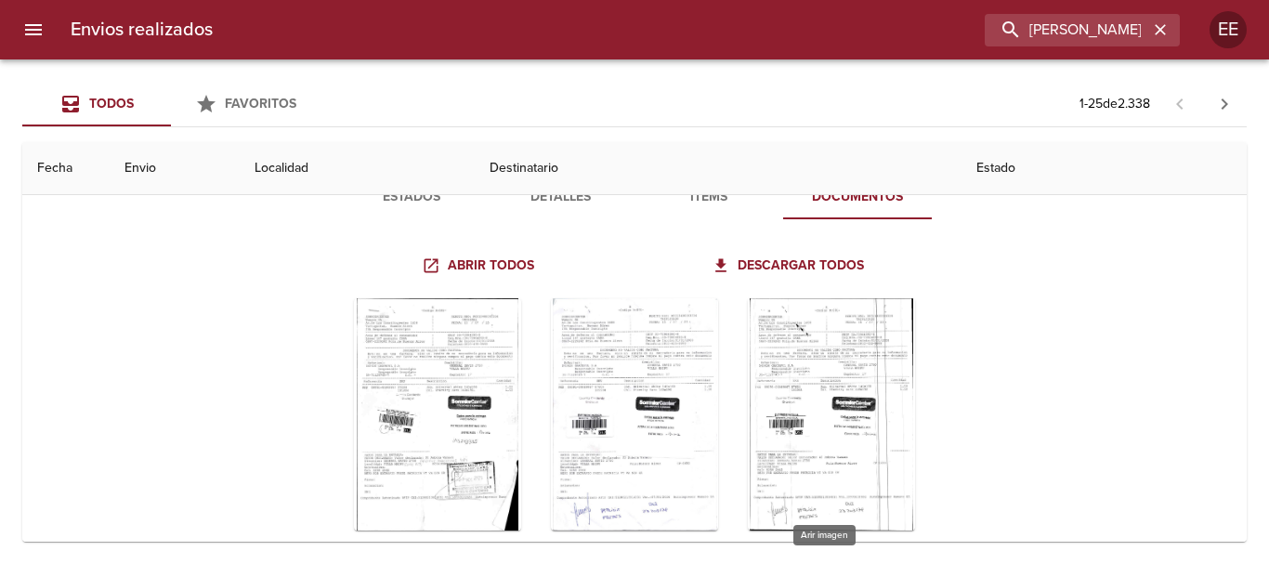
scroll to position [2319, 0]
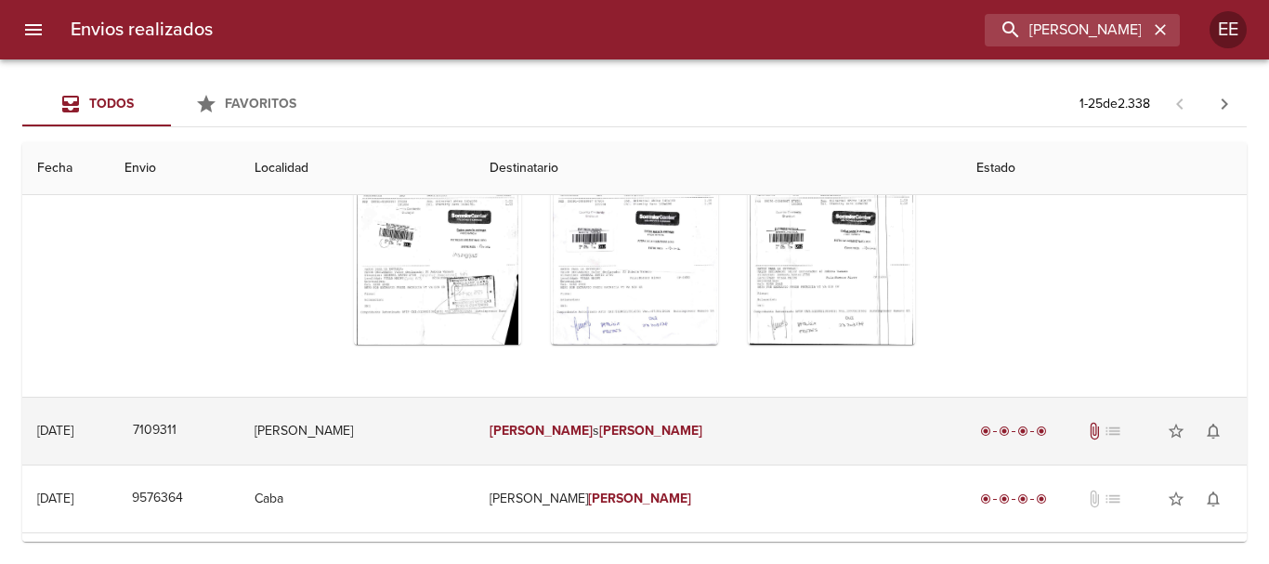
click at [673, 398] on td "[PERSON_NAME] s [PERSON_NAME]" at bounding box center [718, 431] width 487 height 67
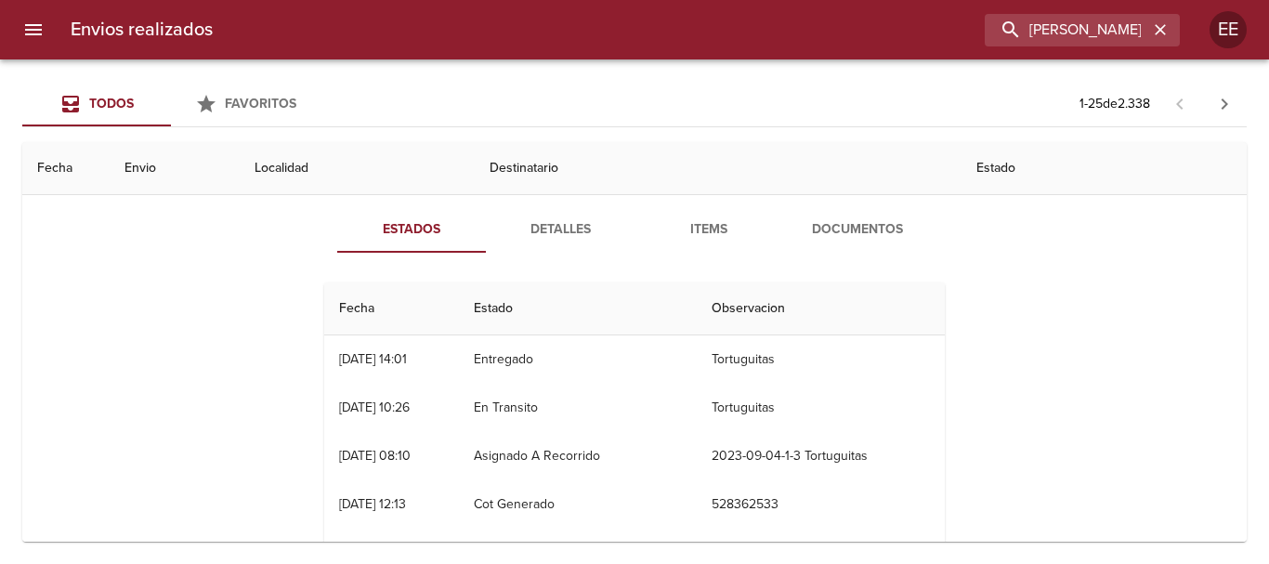
scroll to position [2412, 0]
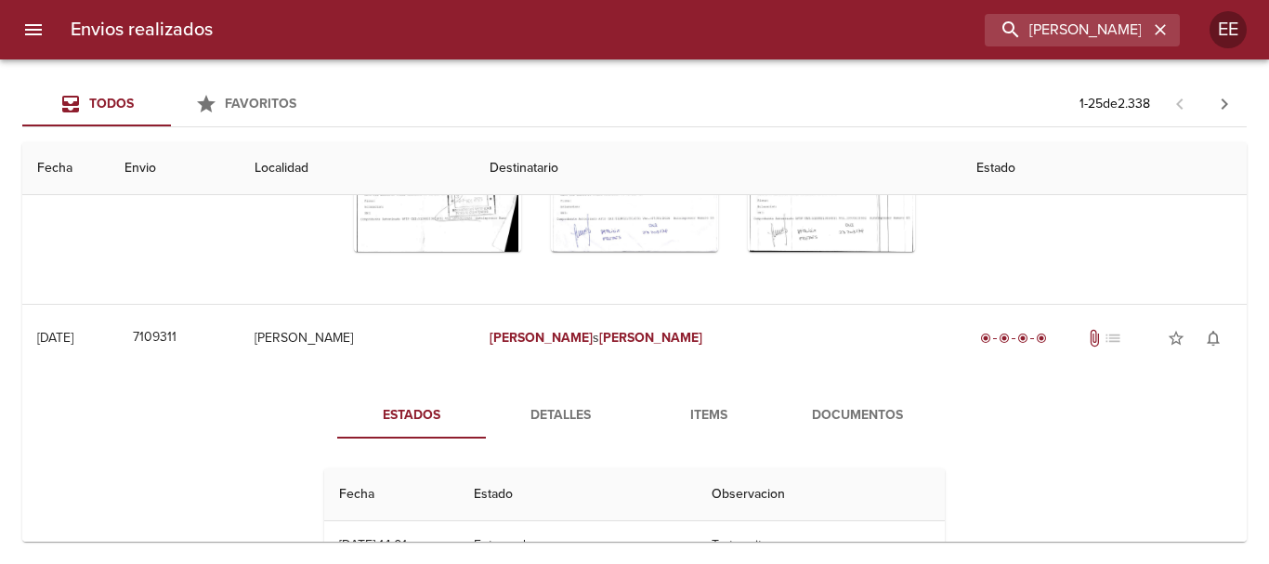
click at [847, 404] on span "Documentos" at bounding box center [857, 415] width 126 height 23
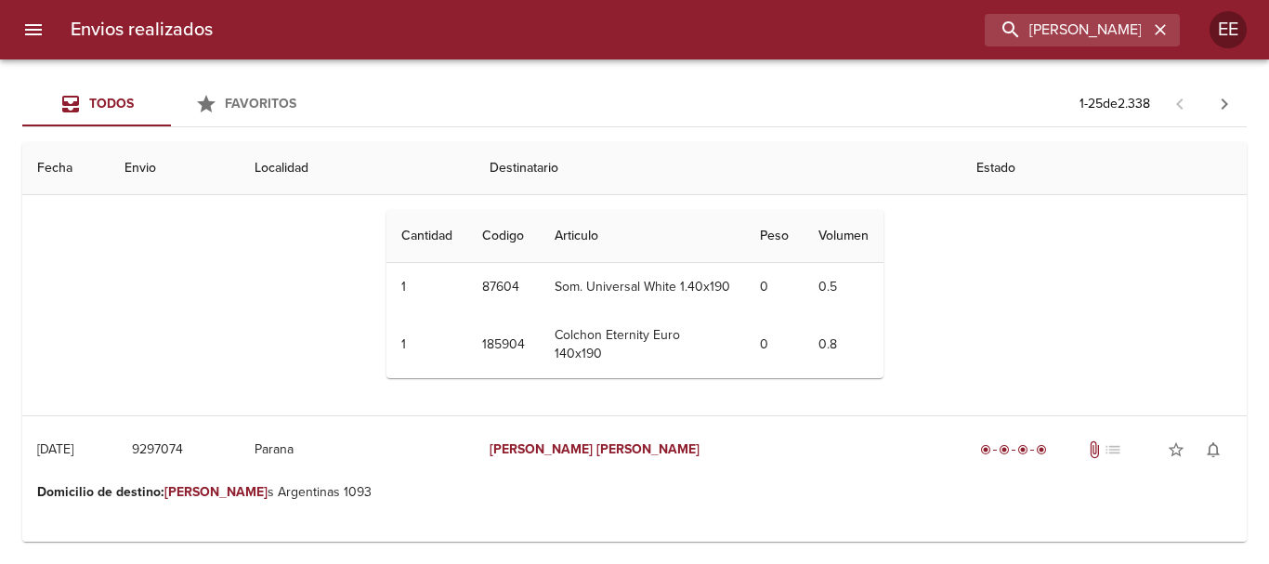
scroll to position [1393, 0]
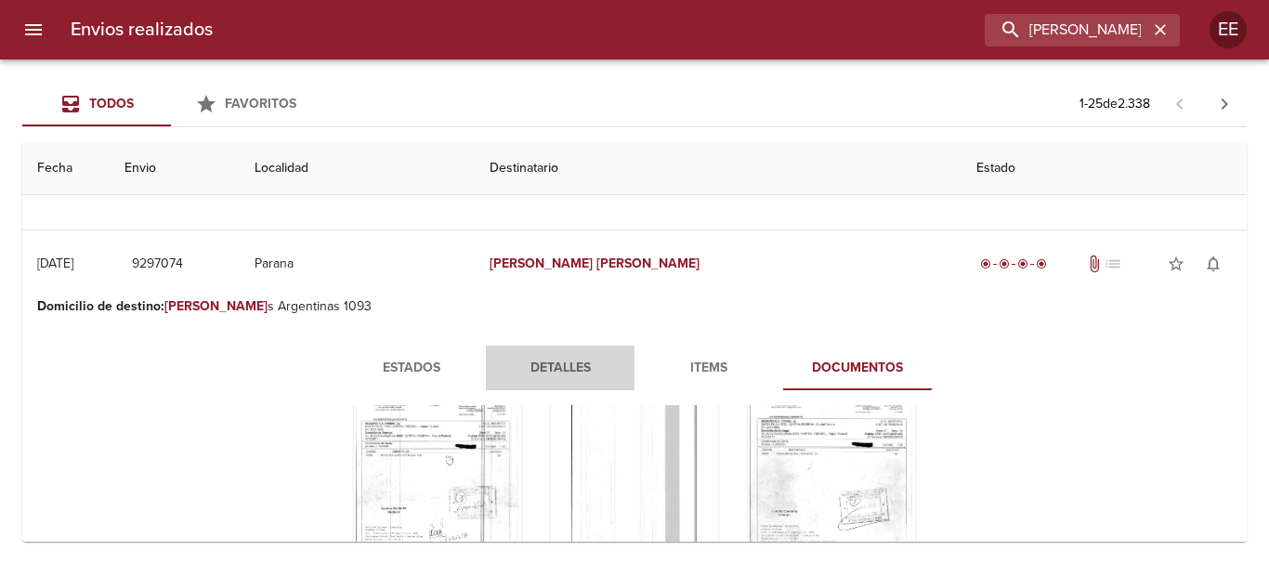
click at [571, 357] on span "Detalles" at bounding box center [560, 368] width 126 height 23
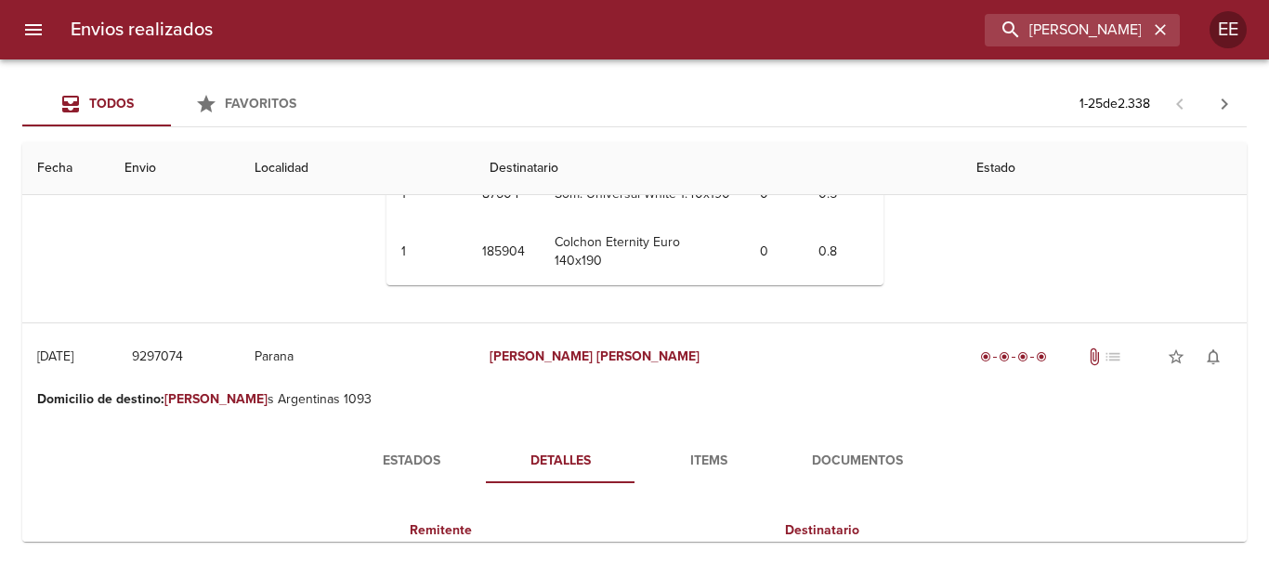
scroll to position [1114, 0]
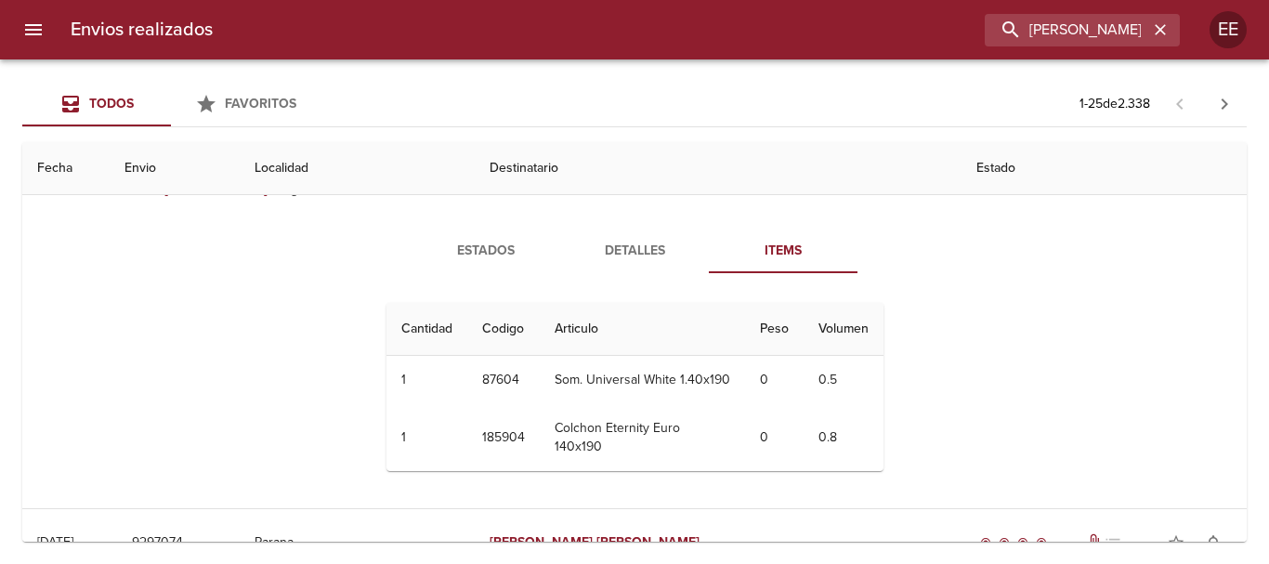
click at [643, 254] on span "Detalles" at bounding box center [634, 251] width 126 height 23
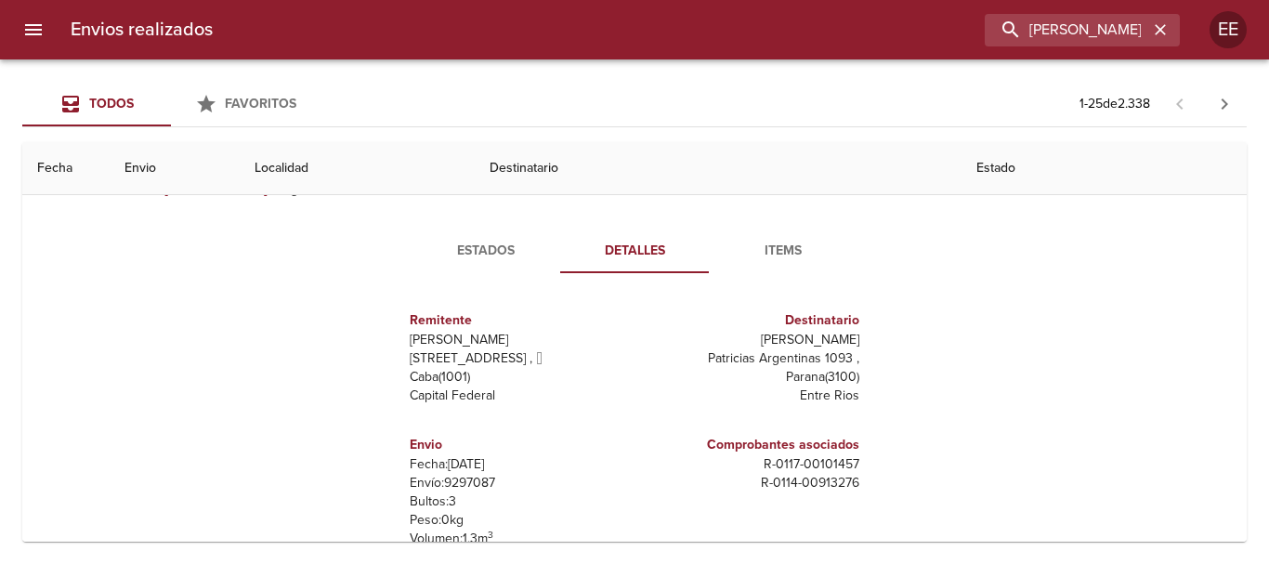
scroll to position [1393, 0]
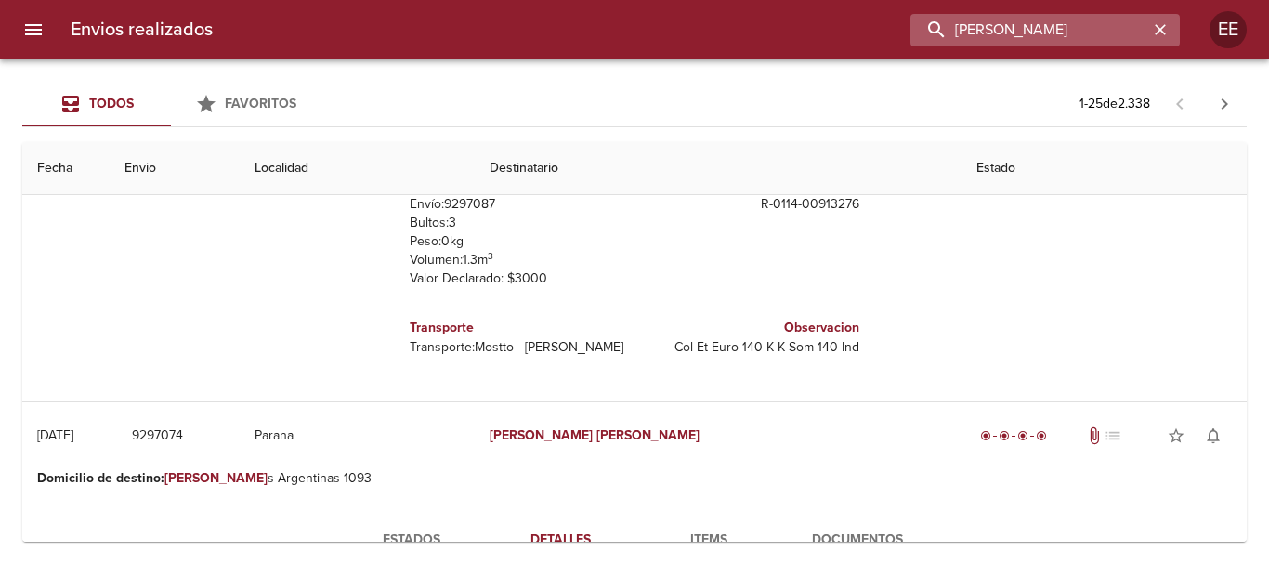
click at [1147, 25] on input "[PERSON_NAME]" at bounding box center [1029, 30] width 238 height 33
drag, startPoint x: 1133, startPoint y: 30, endPoint x: 867, endPoint y: 21, distance: 265.8
click at [870, 20] on div "[PERSON_NAME]" at bounding box center [704, 30] width 952 height 33
type input "[PERSON_NAME] SAN [PERSON_NAME]"
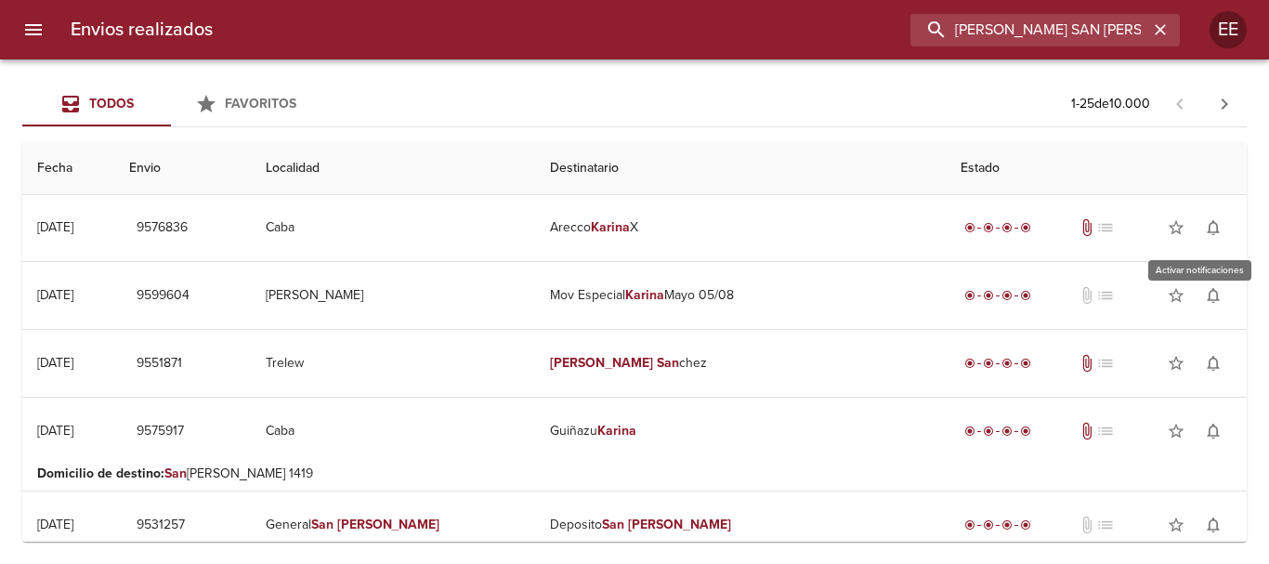
scroll to position [0, 0]
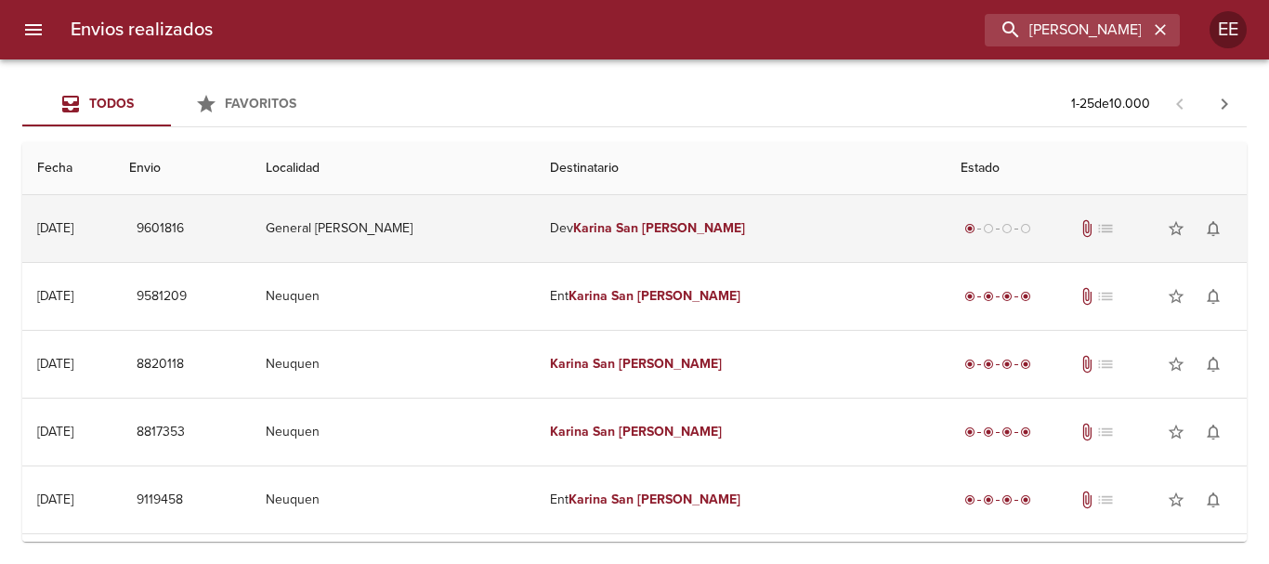
click at [685, 231] on em "[PERSON_NAME]" at bounding box center [693, 228] width 103 height 16
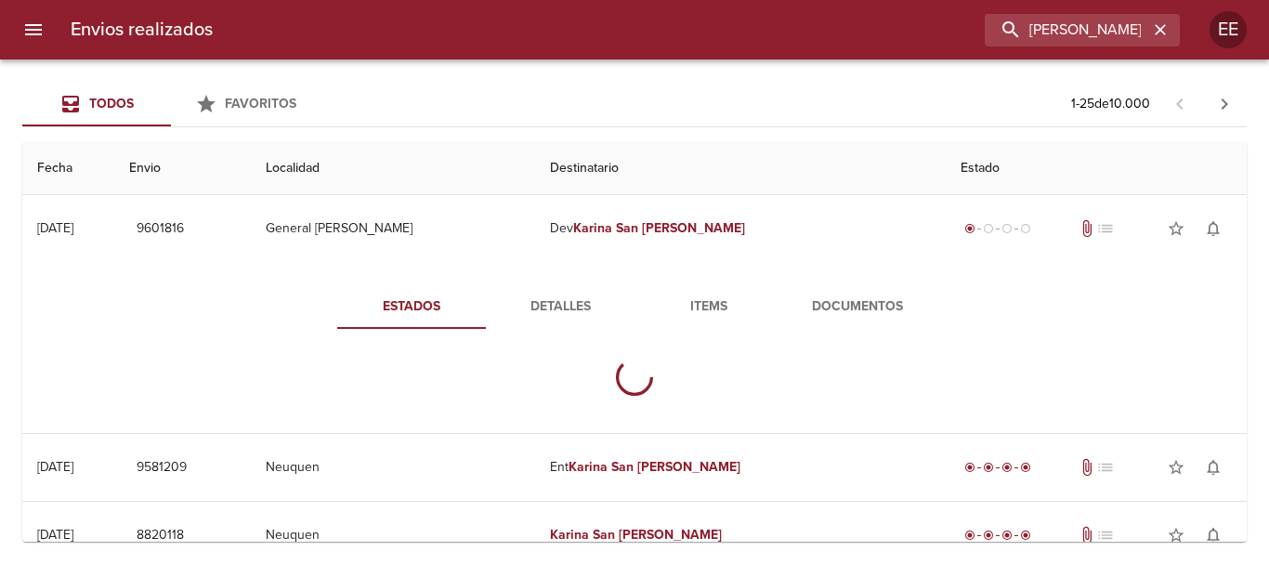
click at [866, 311] on span "Documentos" at bounding box center [857, 306] width 126 height 23
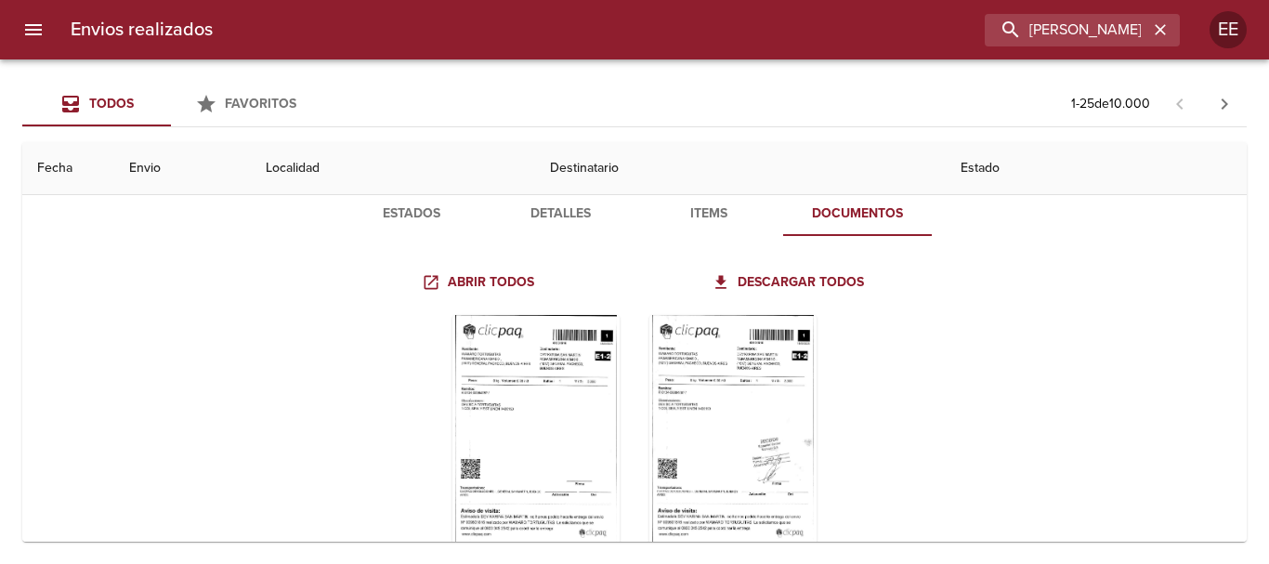
scroll to position [186, 0]
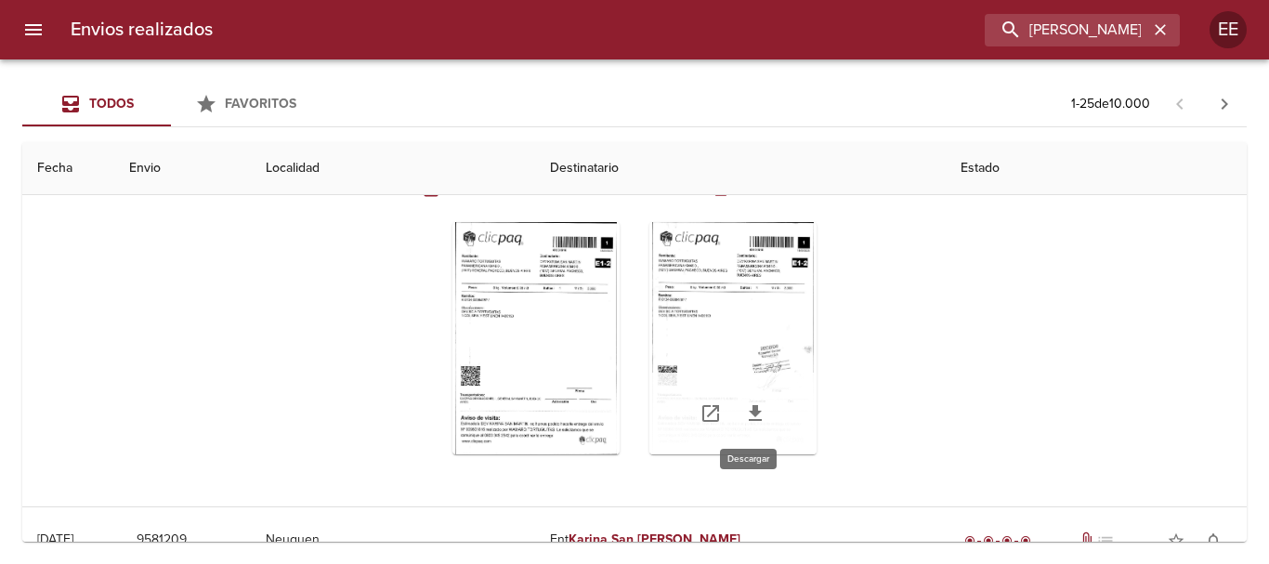
click at [754, 416] on icon "Tabla de envíos del cliente" at bounding box center [755, 413] width 22 height 22
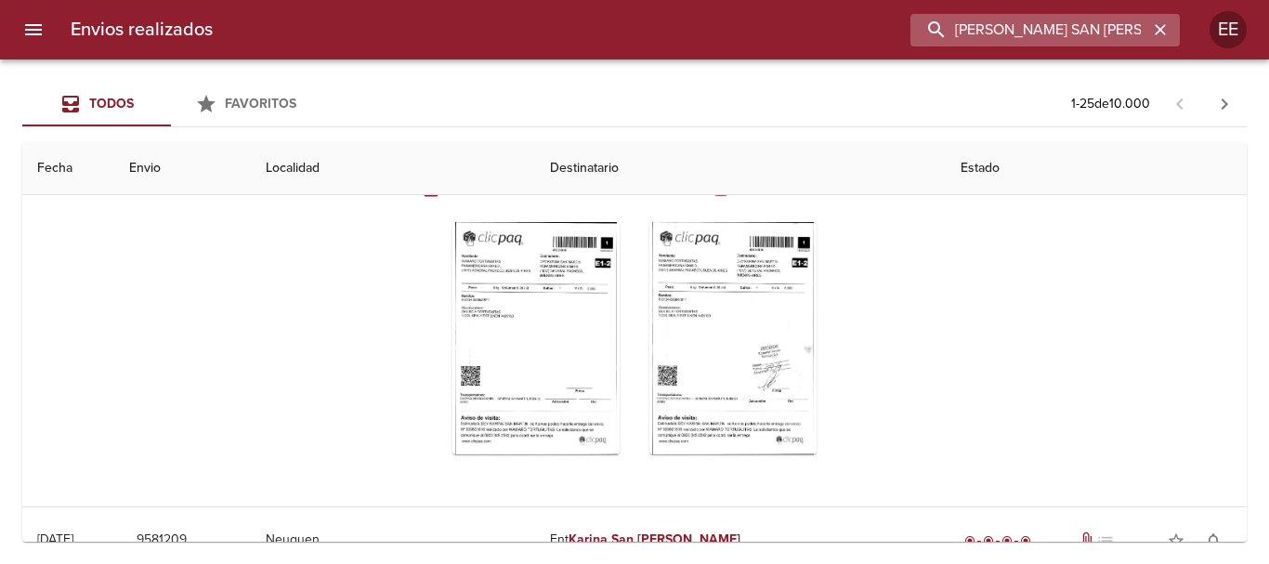
click at [1094, 31] on input "[PERSON_NAME] SAN [PERSON_NAME]" at bounding box center [1029, 30] width 238 height 33
click at [1168, 27] on icon "button" at bounding box center [1160, 29] width 19 height 19
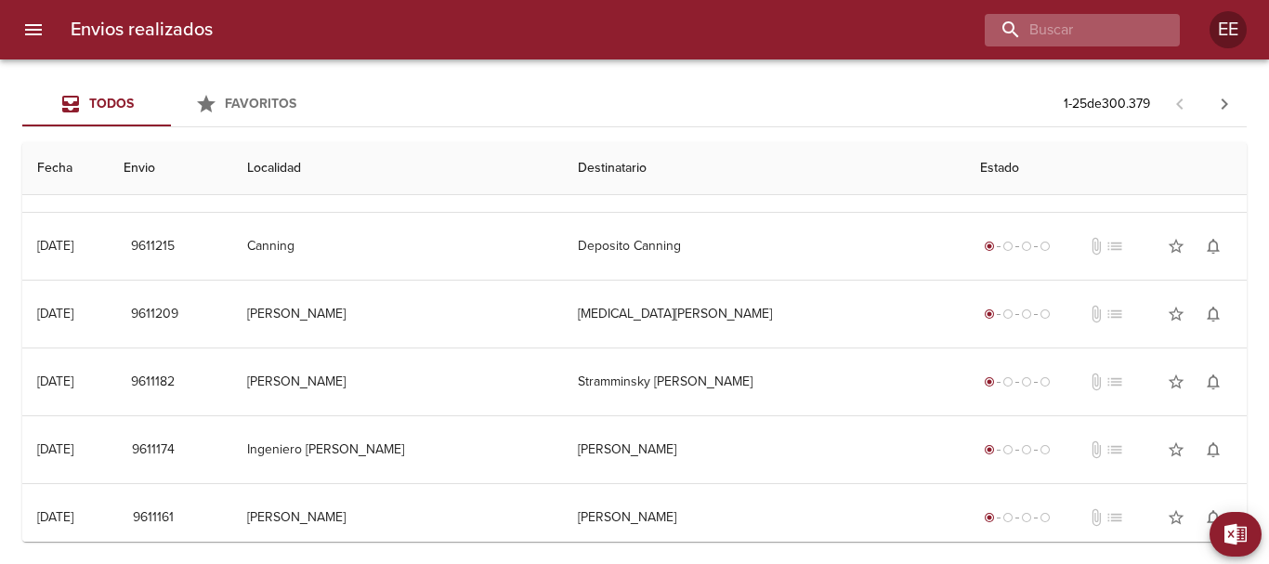
scroll to position [0, 0]
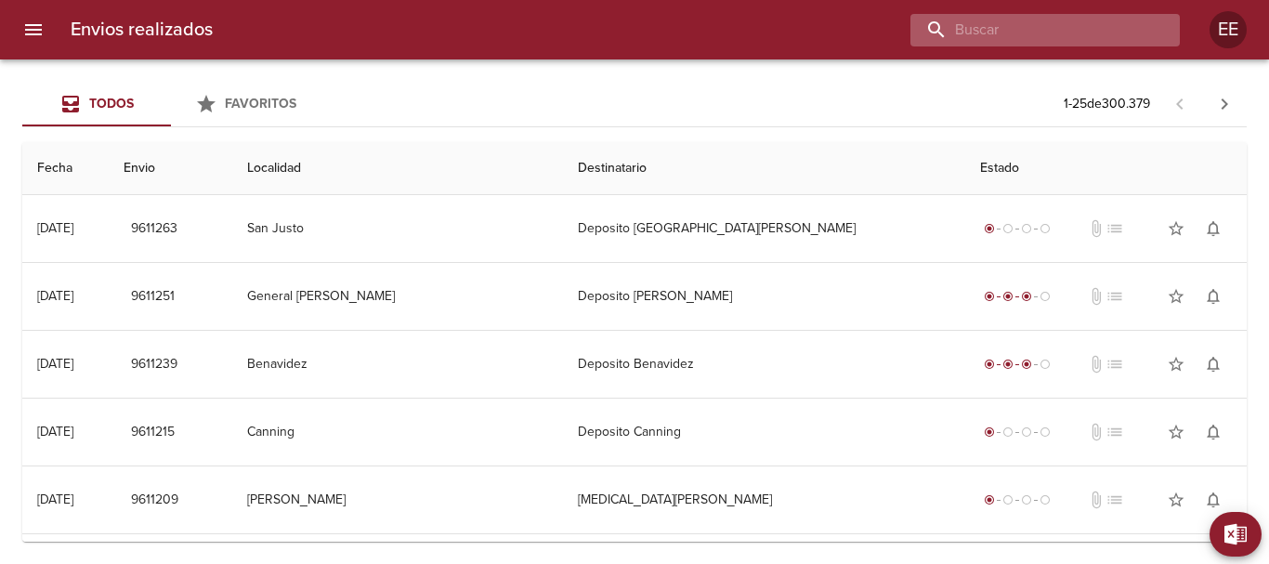
click at [1067, 28] on input "buscar" at bounding box center [1029, 30] width 238 height 33
type input "[PERSON_NAME] [PERSON_NAME]"
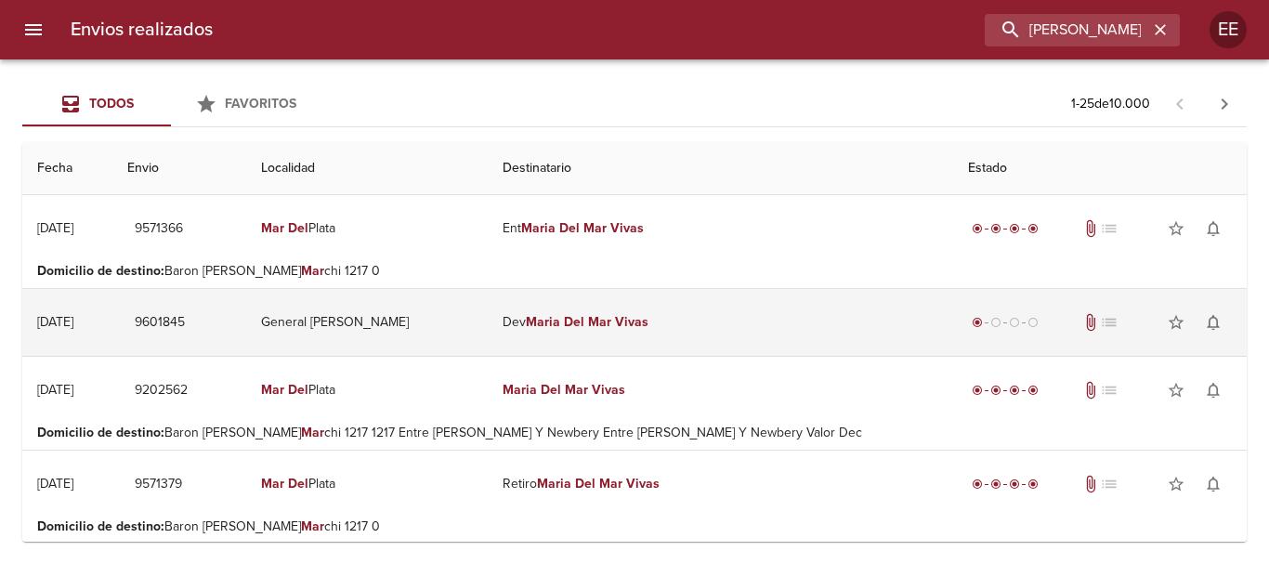
click at [648, 317] on em "Vivas" at bounding box center [631, 322] width 33 height 16
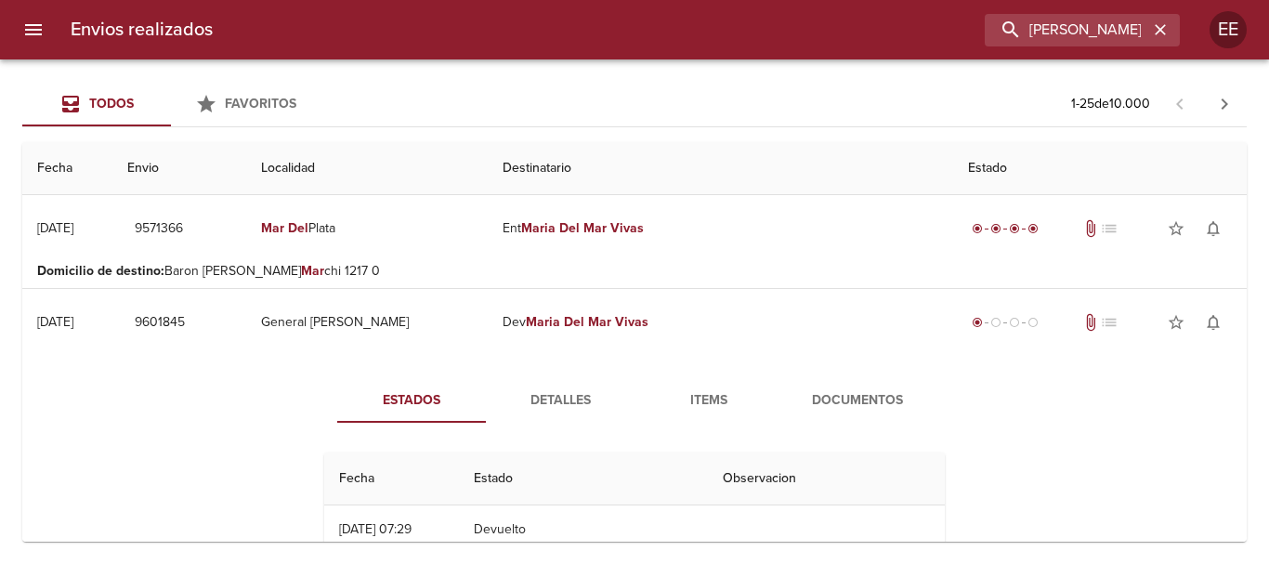
click at [869, 401] on span "Documentos" at bounding box center [857, 400] width 126 height 23
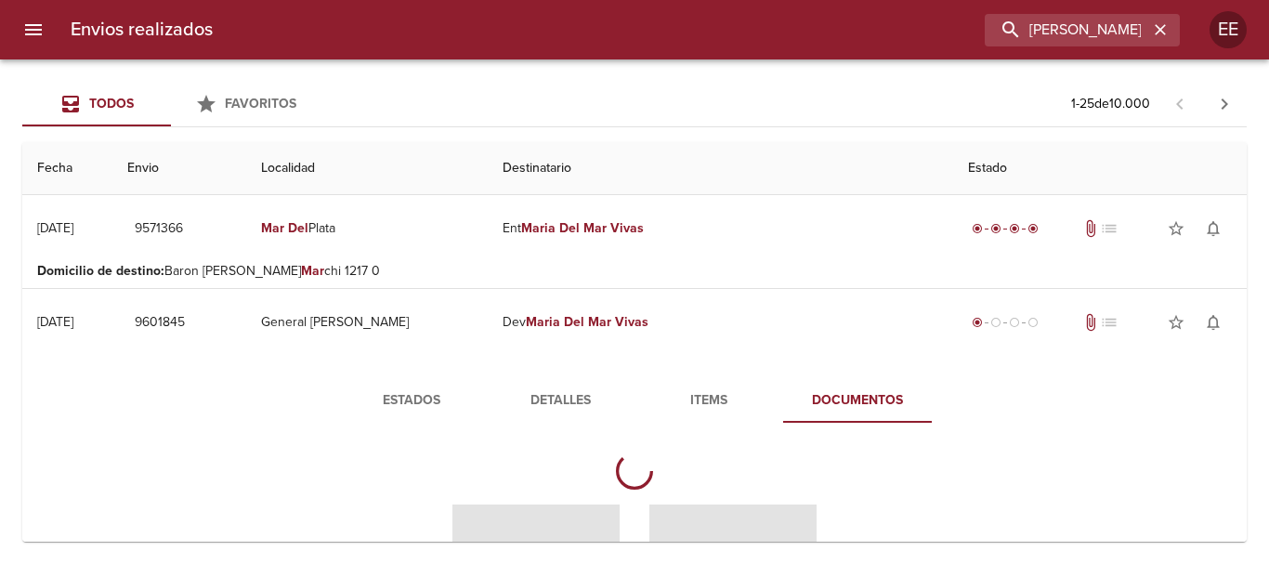
scroll to position [279, 0]
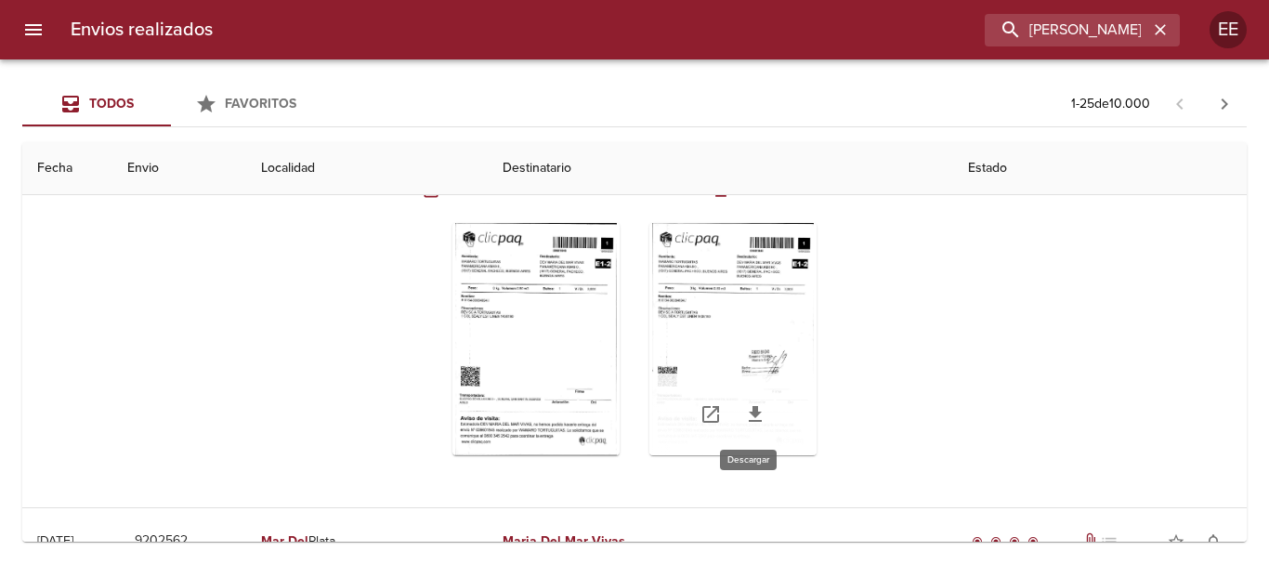
click at [750, 416] on icon "Tabla de envíos del cliente" at bounding box center [755, 414] width 22 height 22
